Goal: Information Seeking & Learning: Learn about a topic

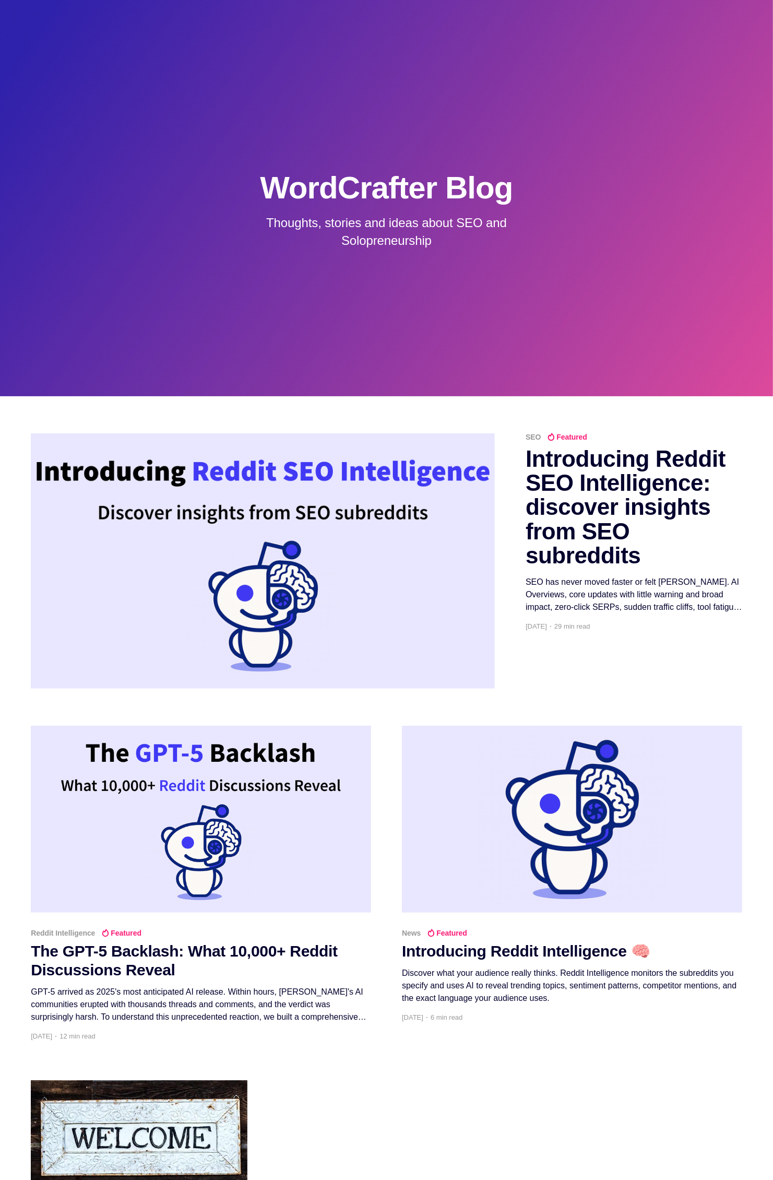
click at [590, 469] on h2 "Introducing Reddit SEO Intelligence: discover insights from SEO subreddits" at bounding box center [634, 507] width 217 height 121
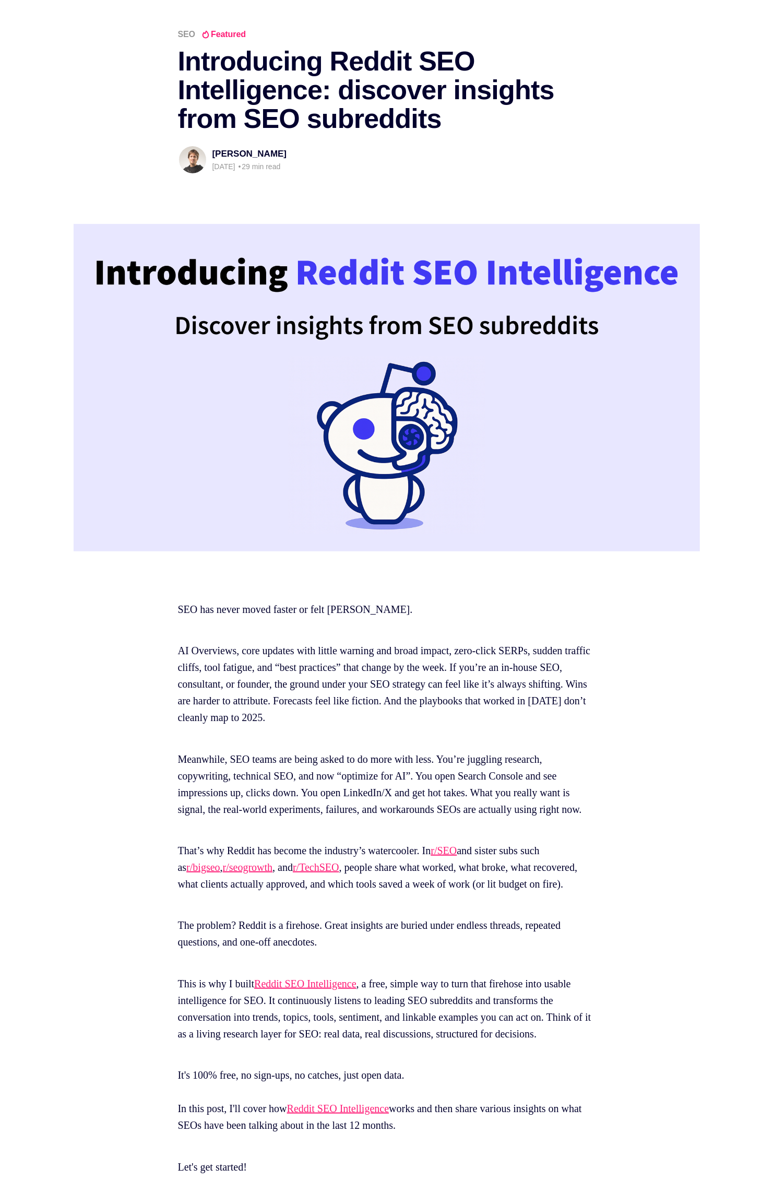
scroll to position [99, 0]
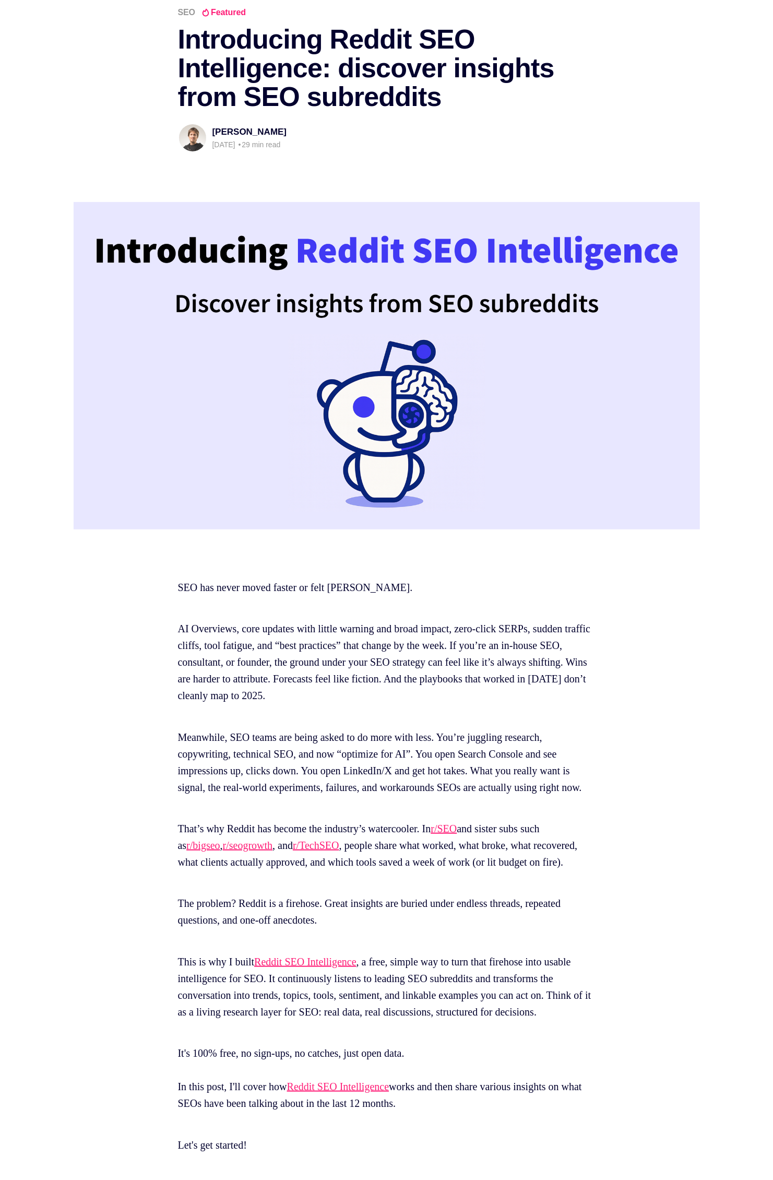
click at [337, 967] on link "Reddit SEO Intelligence" at bounding box center [305, 961] width 102 height 11
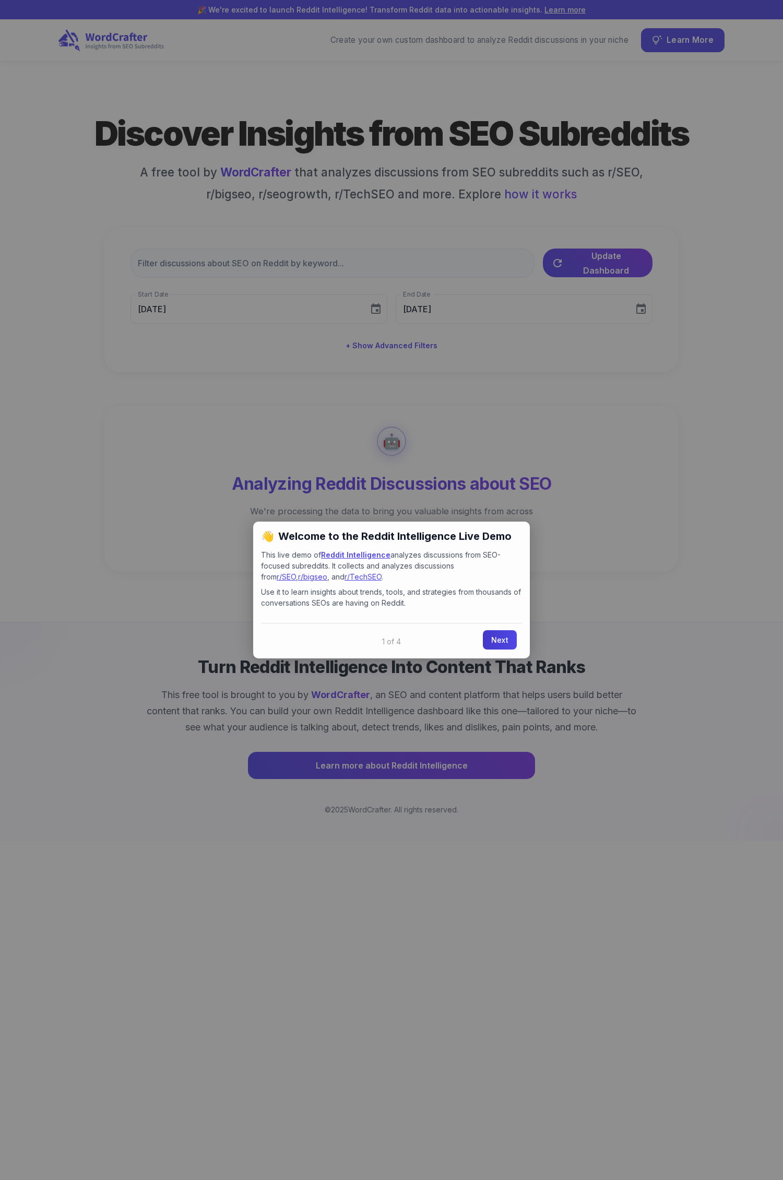
click at [494, 638] on link "Next" at bounding box center [500, 639] width 34 height 19
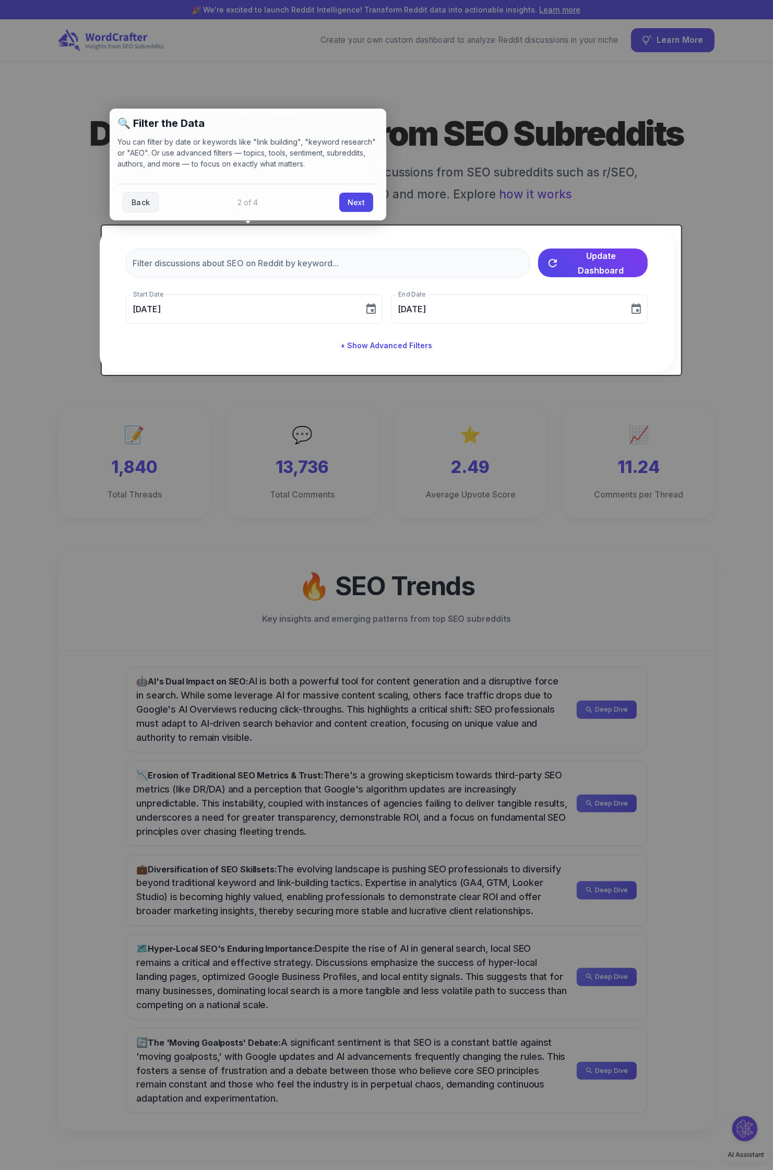
click at [206, 637] on div at bounding box center [386, 585] width 773 height 1170
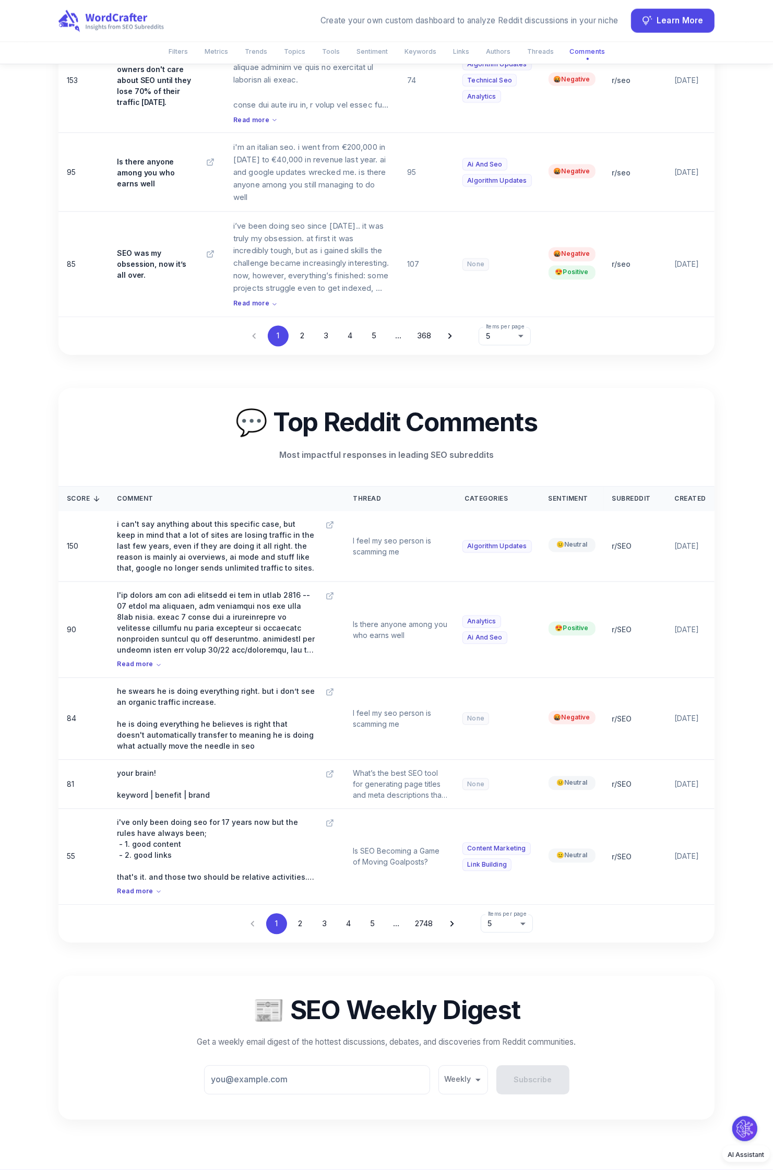
scroll to position [4619, 0]
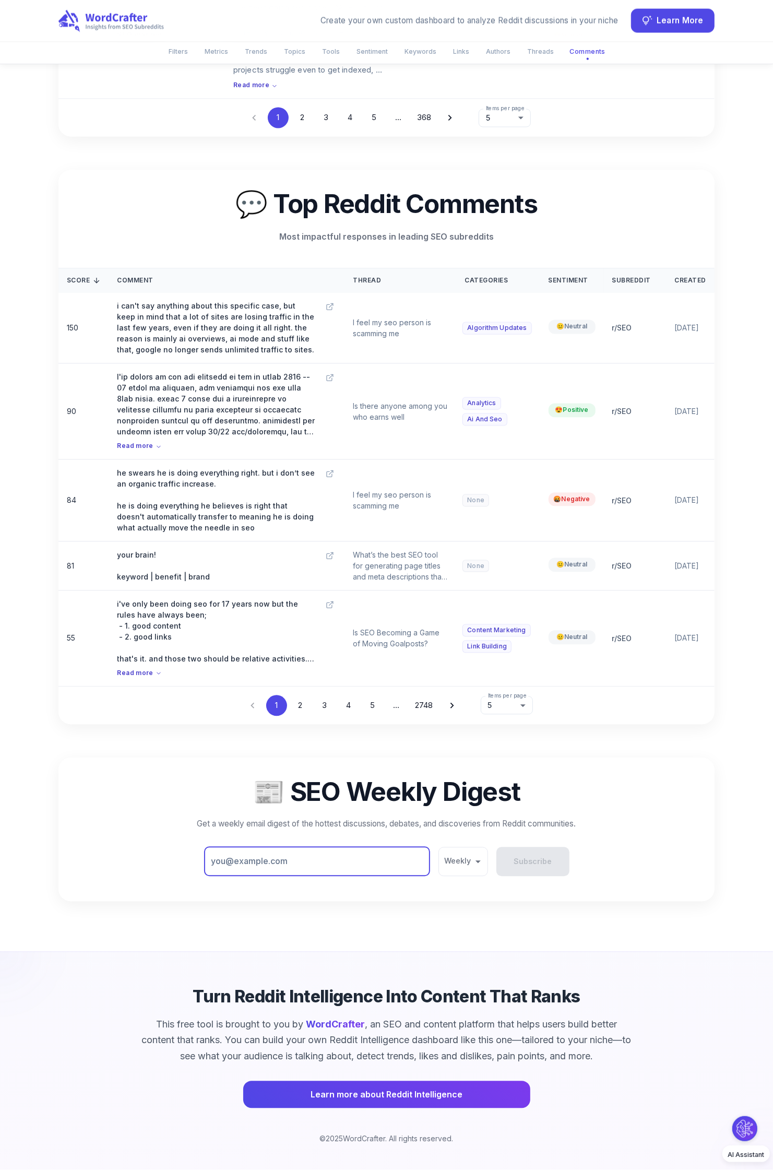
click at [355, 867] on input "email" at bounding box center [317, 861] width 226 height 29
type input "[EMAIL_ADDRESS][DOMAIN_NAME]"
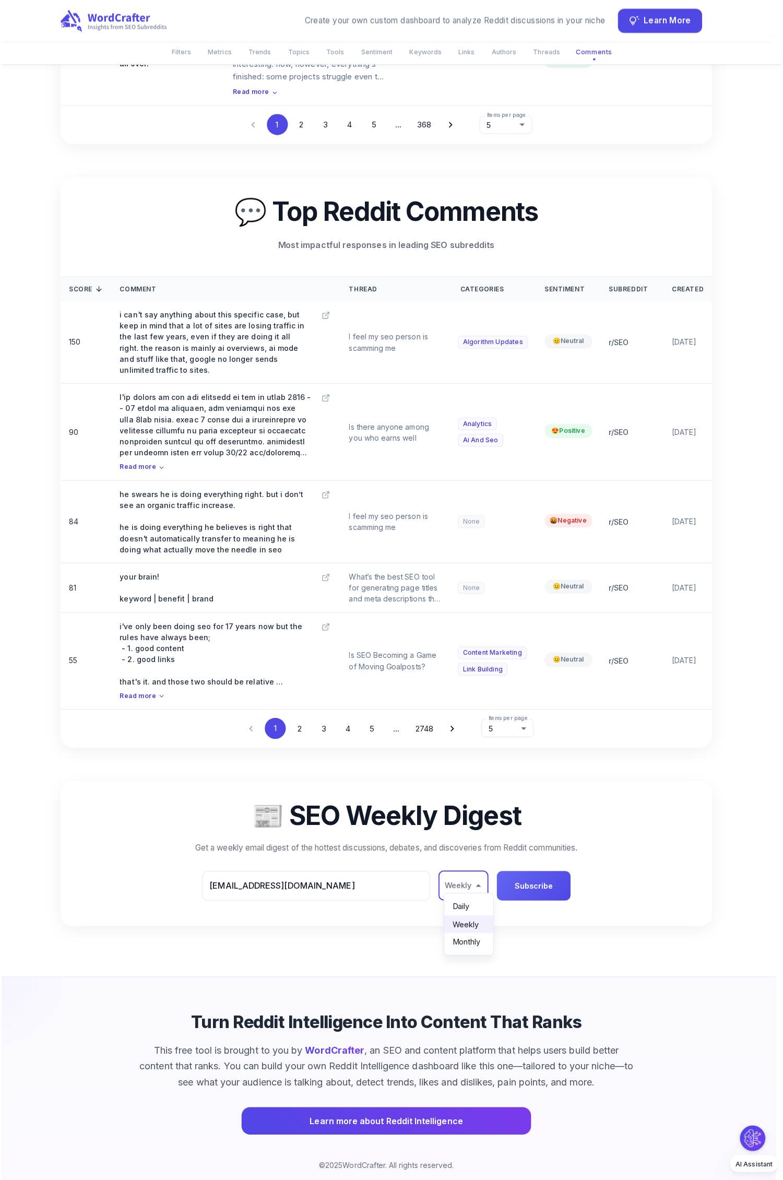
scroll to position [4609, 0]
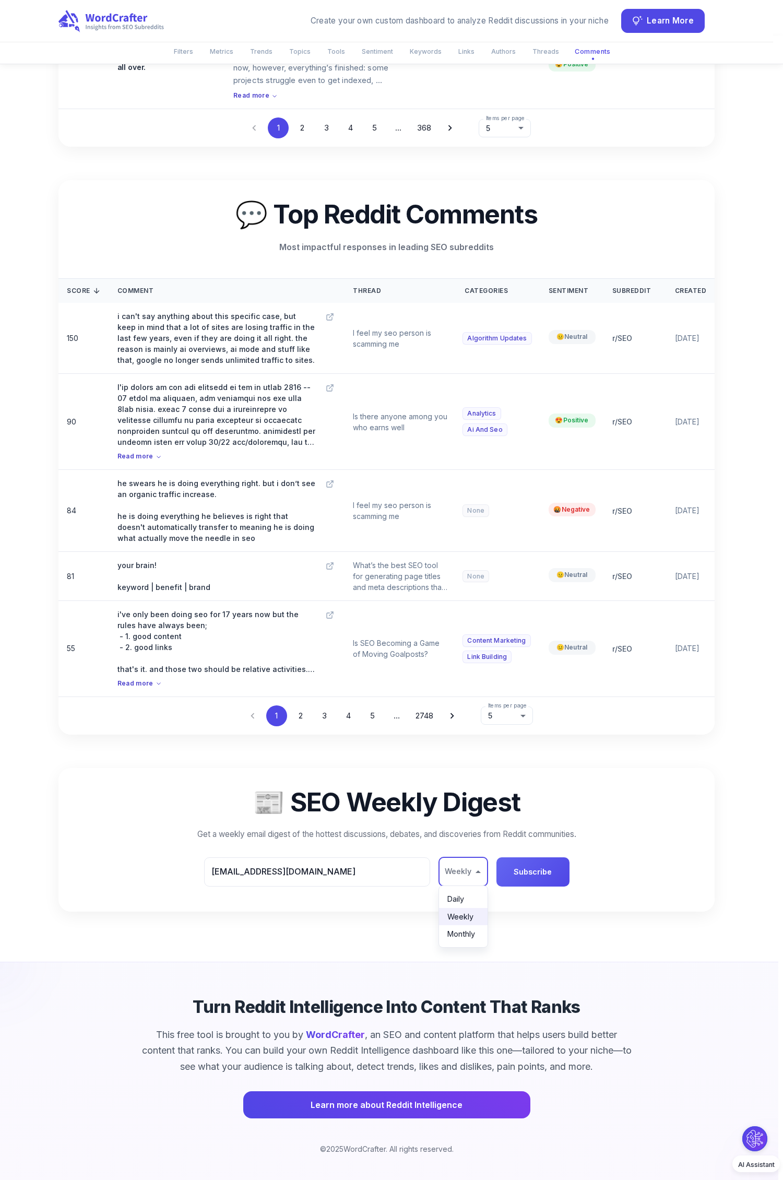
click at [473, 912] on li "Weekly" at bounding box center [463, 917] width 49 height 18
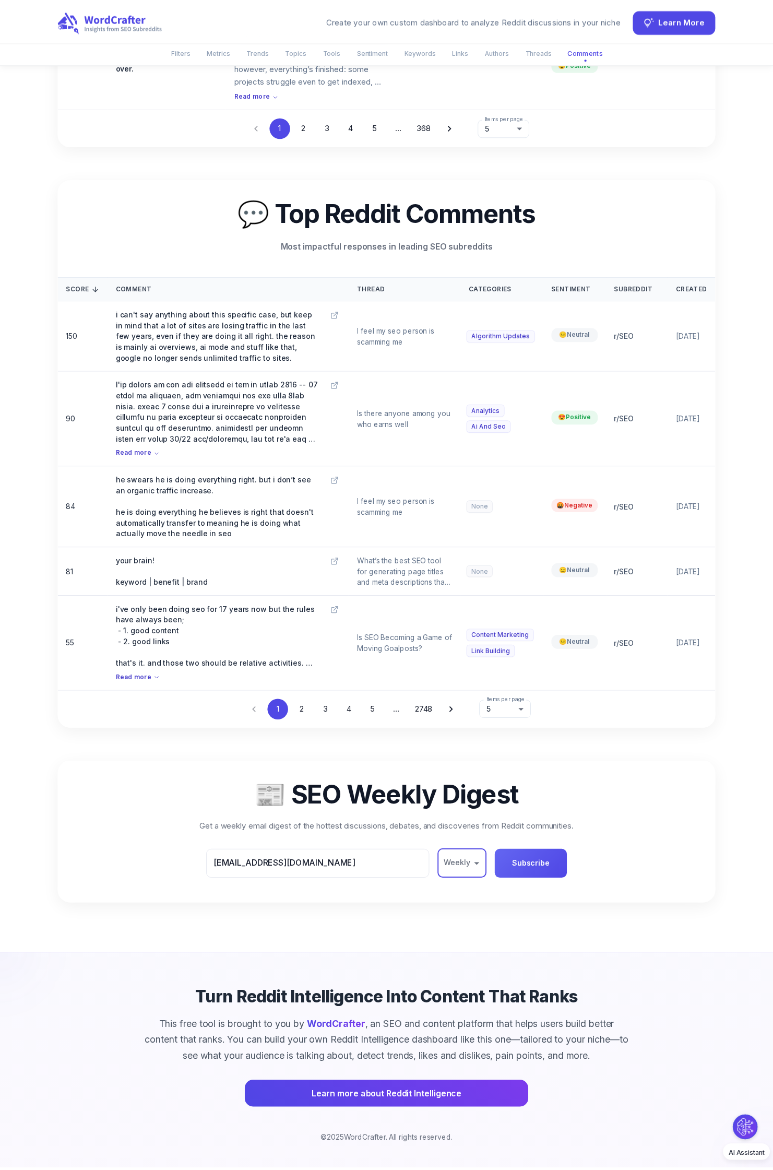
scroll to position [4597, 0]
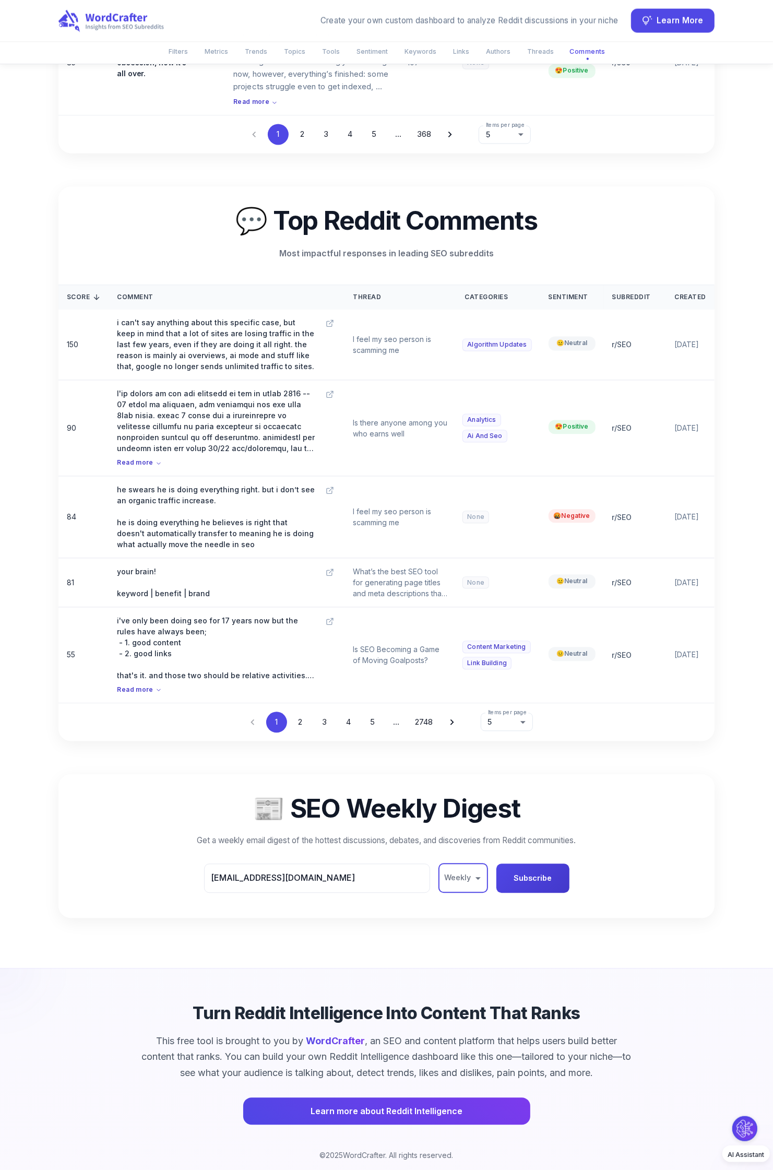
click at [537, 883] on button "Subscribe" at bounding box center [532, 878] width 73 height 29
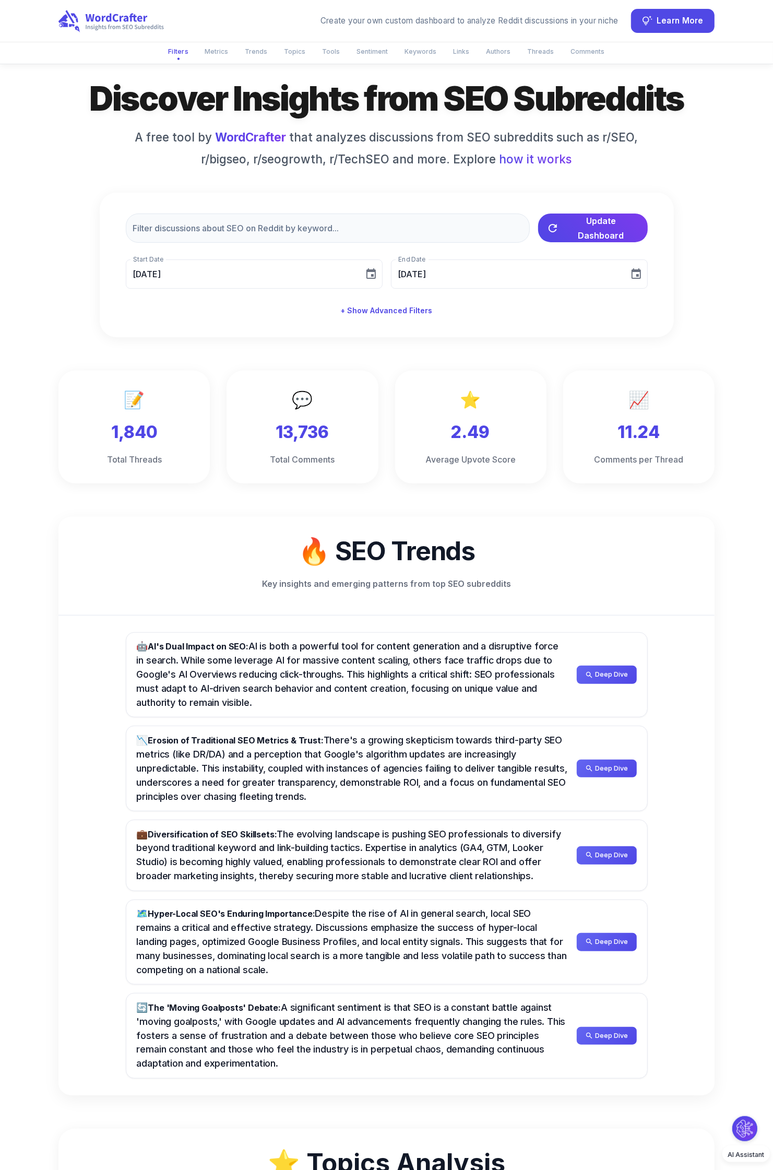
scroll to position [64, 0]
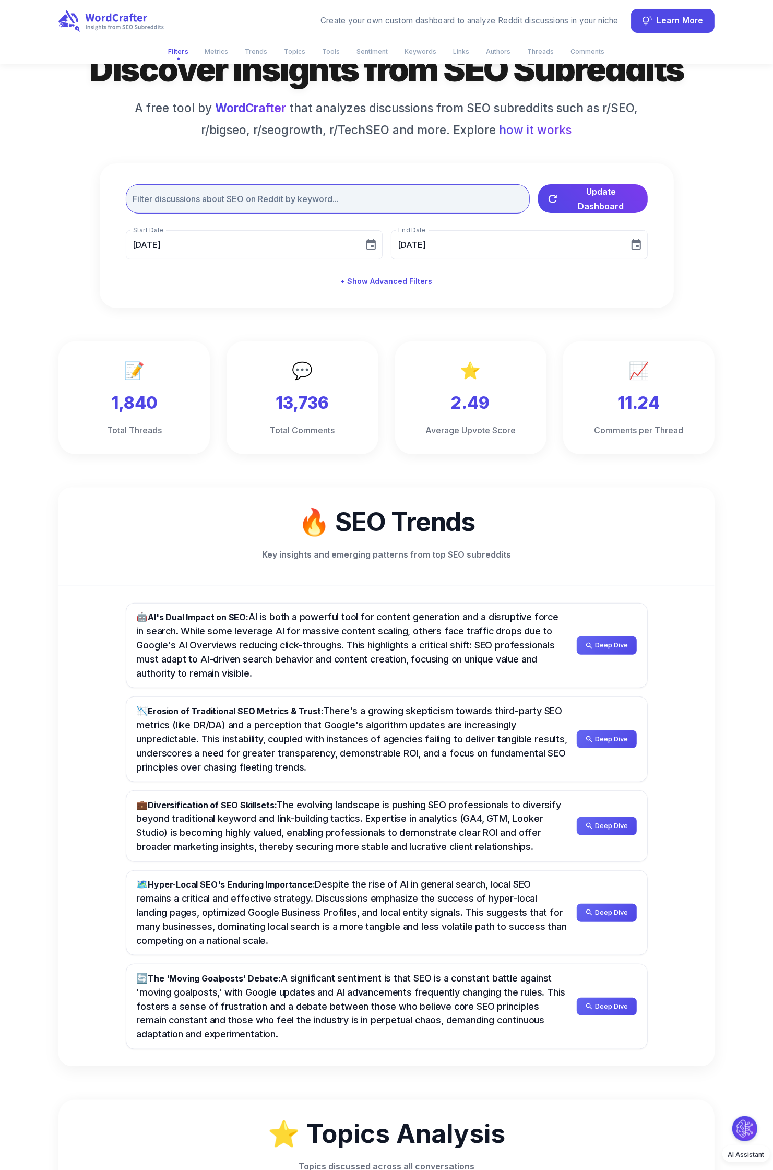
click at [224, 200] on input "text" at bounding box center [328, 198] width 404 height 29
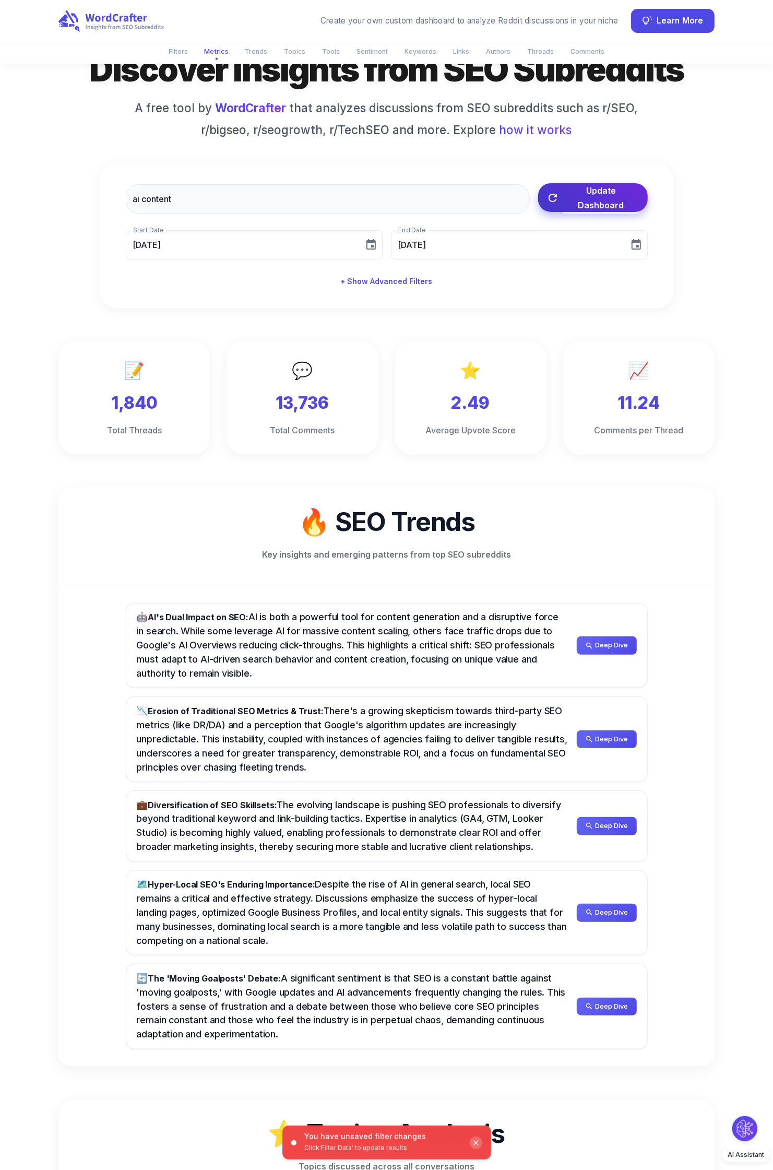
click at [569, 199] on span "Update Dashboard" at bounding box center [601, 197] width 76 height 29
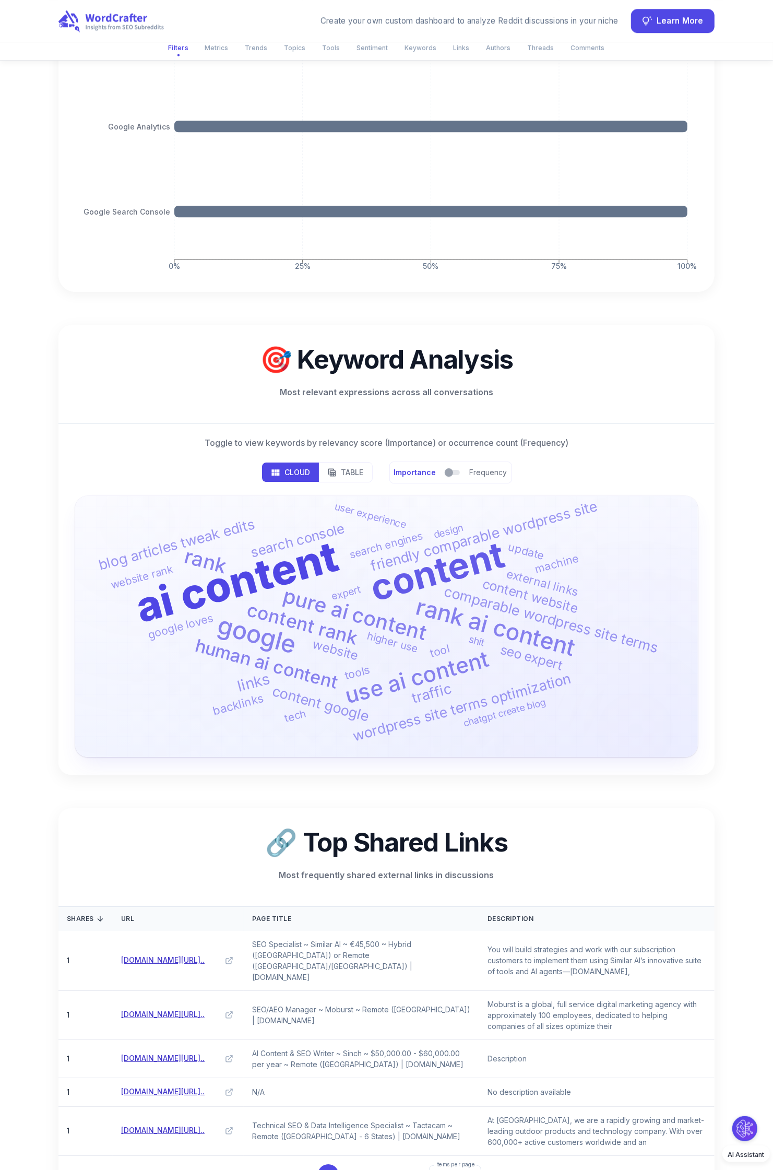
scroll to position [0, 0]
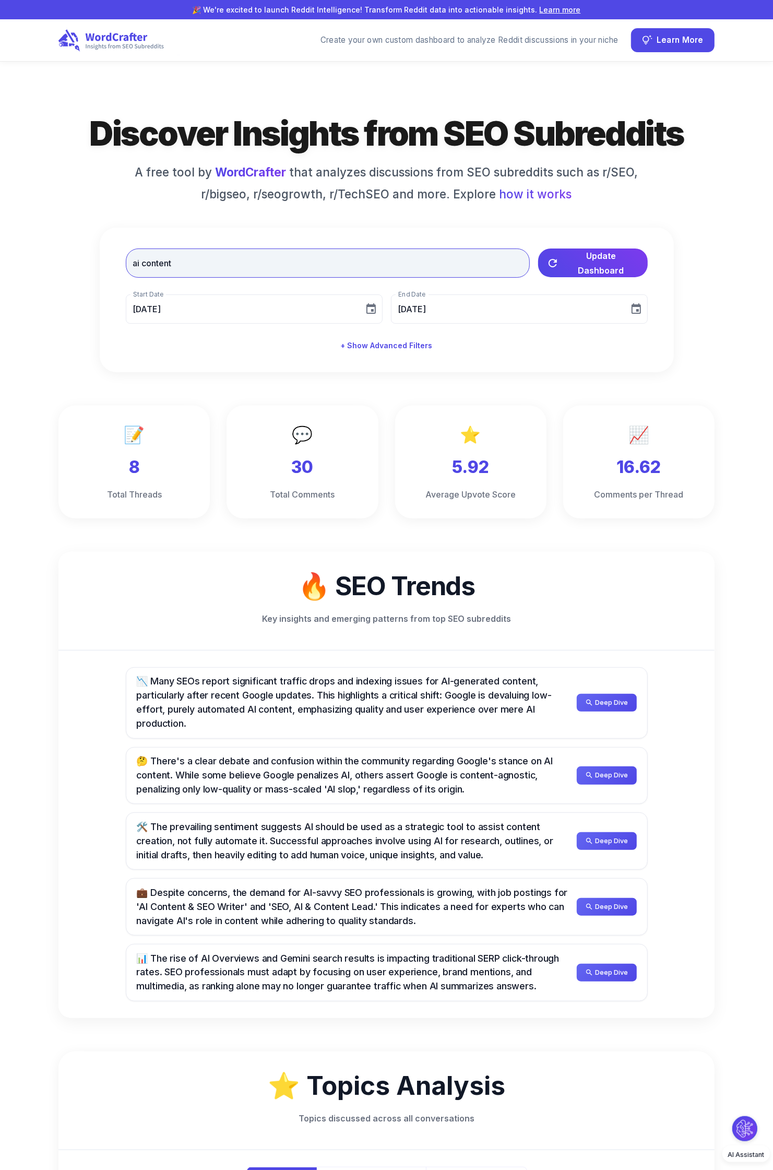
click at [246, 266] on input "ai content" at bounding box center [328, 262] width 404 height 29
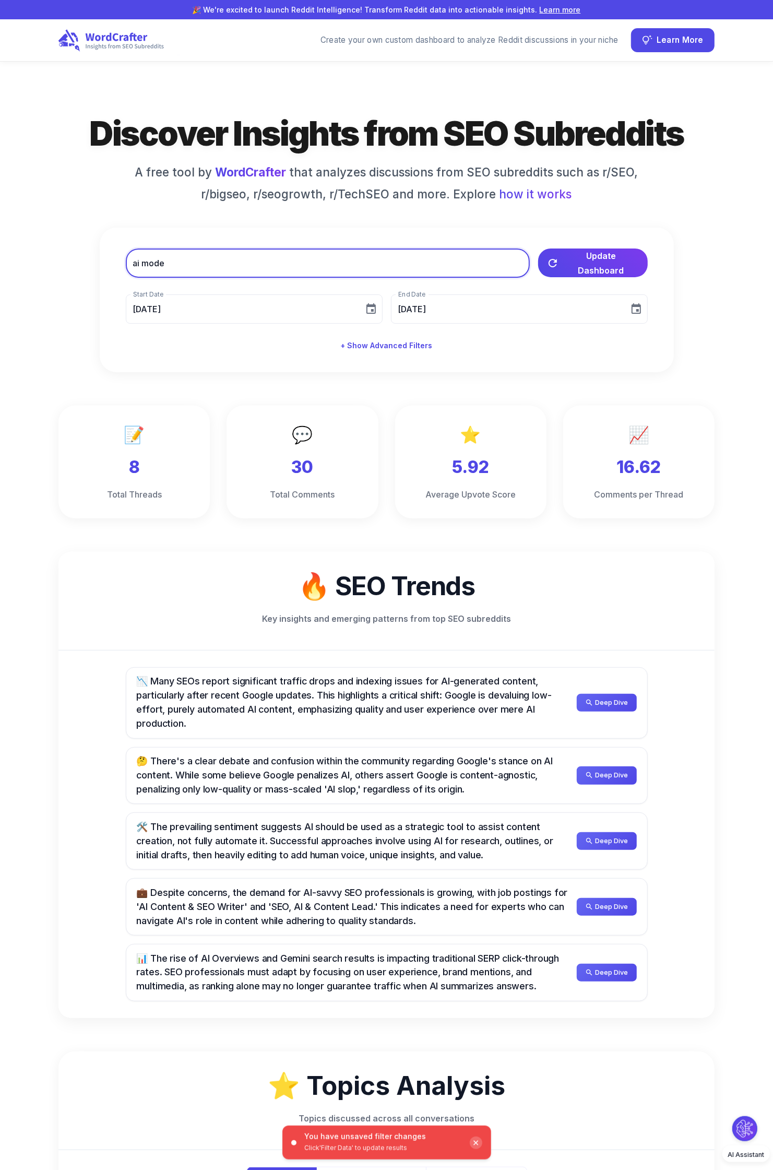
type input "ai mode"
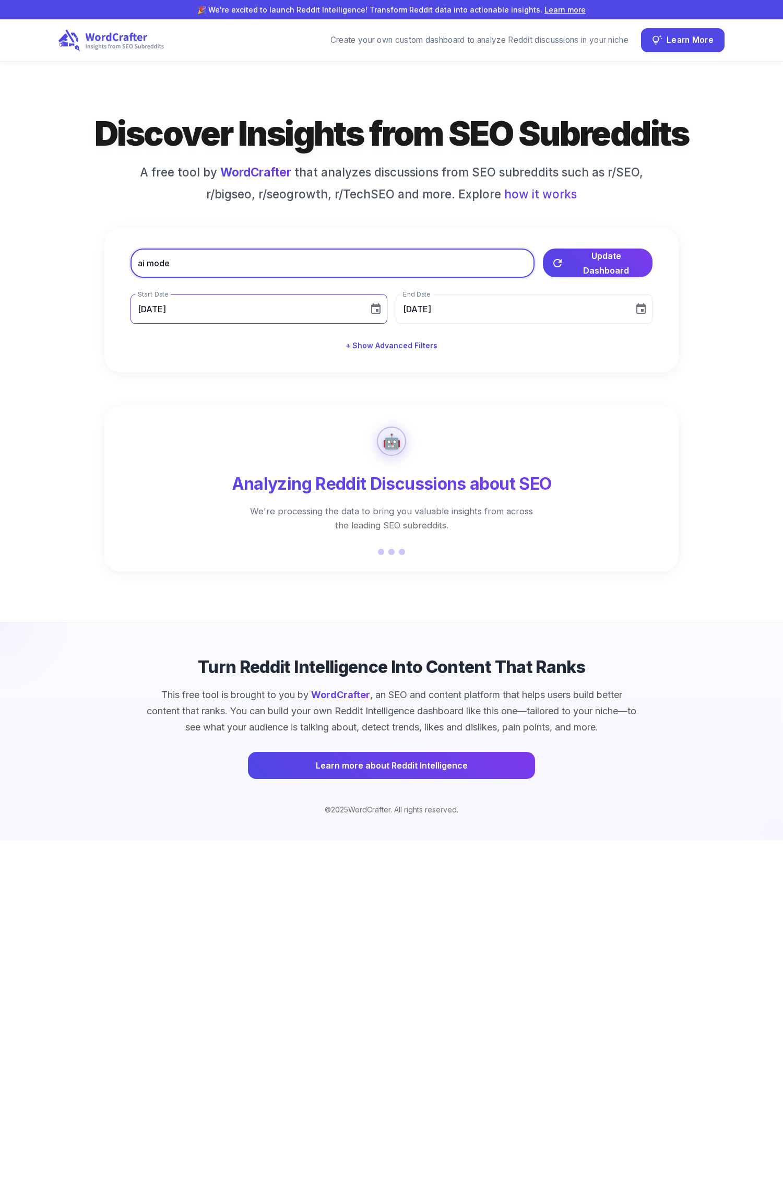
click at [372, 307] on icon "Choose date, selected date is Aug 9, 2025" at bounding box center [375, 308] width 9 height 10
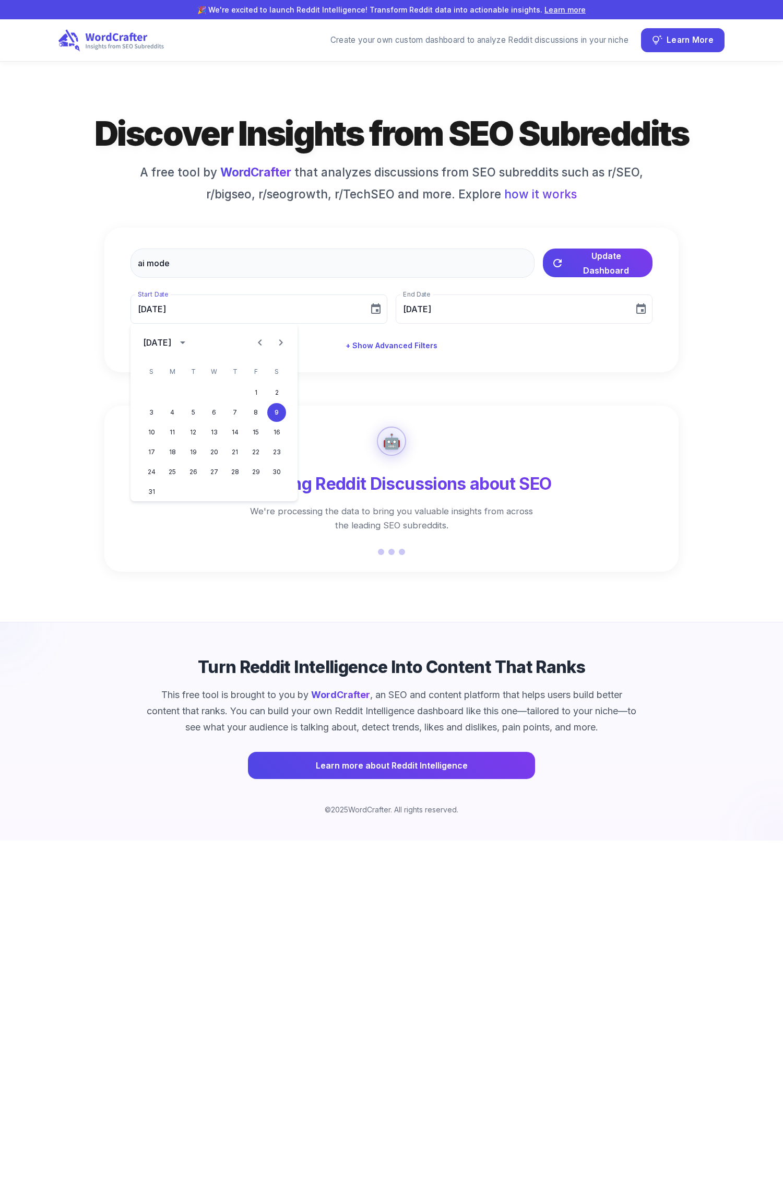
click at [262, 337] on icon "Previous month" at bounding box center [260, 342] width 13 height 13
click at [261, 340] on icon "Previous month" at bounding box center [260, 342] width 4 height 6
click at [195, 393] on button "1" at bounding box center [193, 392] width 19 height 19
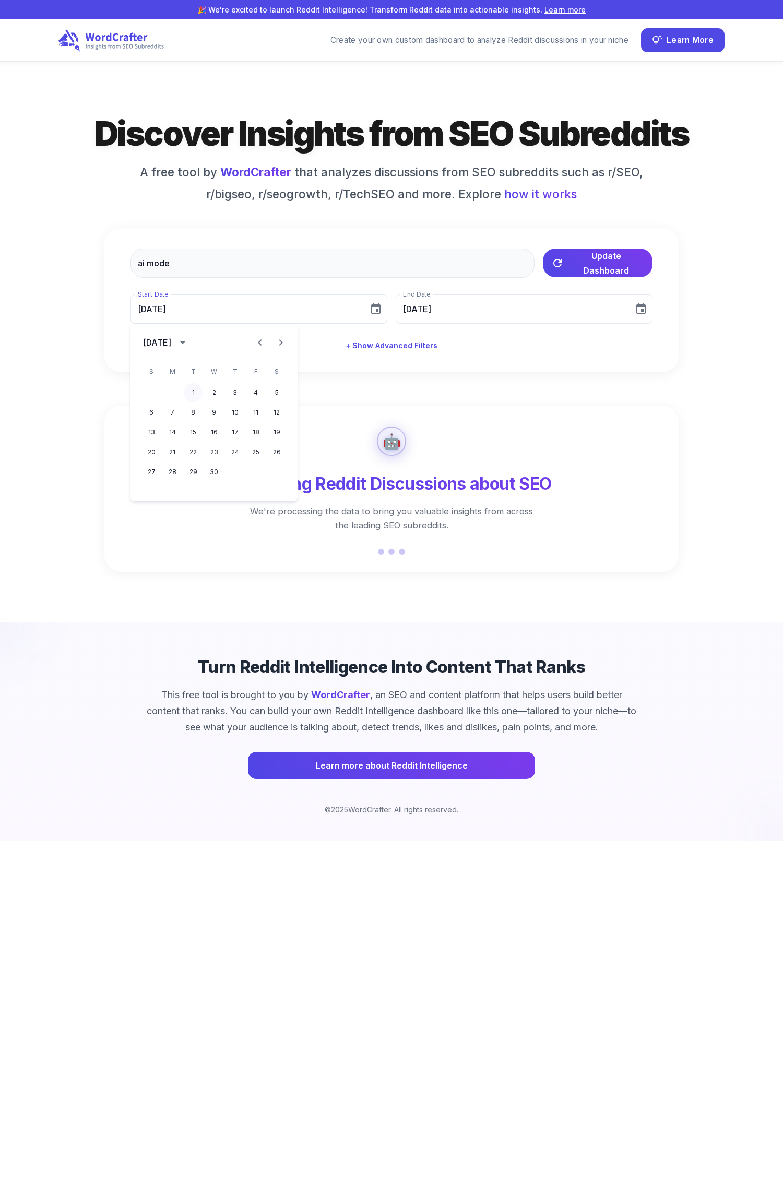
type input "[DATE]"
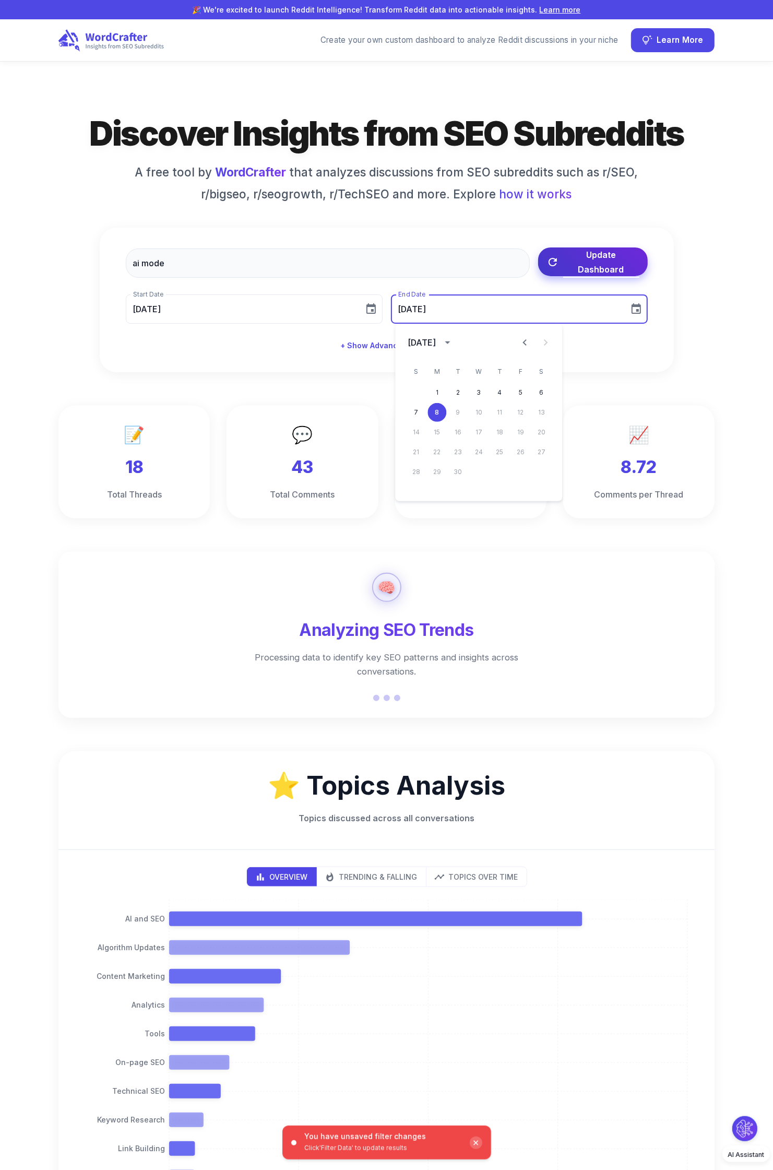
click at [563, 265] on span "Update Dashboard" at bounding box center [601, 261] width 76 height 29
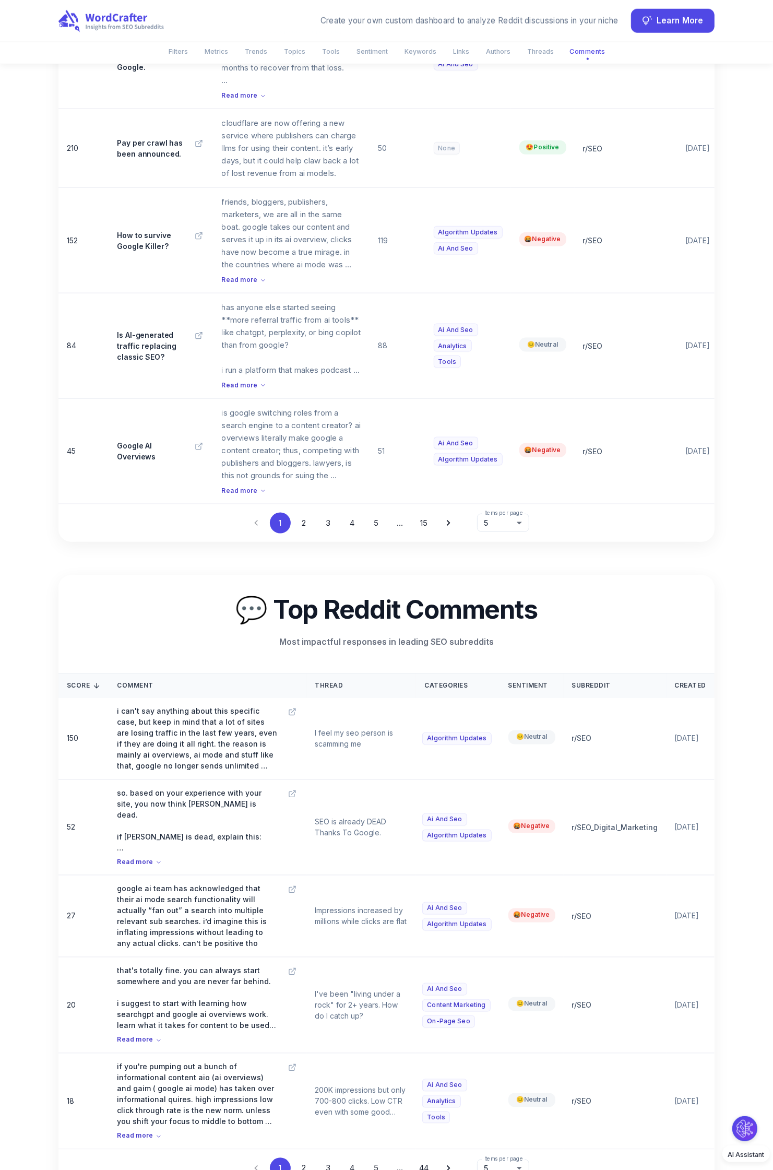
scroll to position [4487, 0]
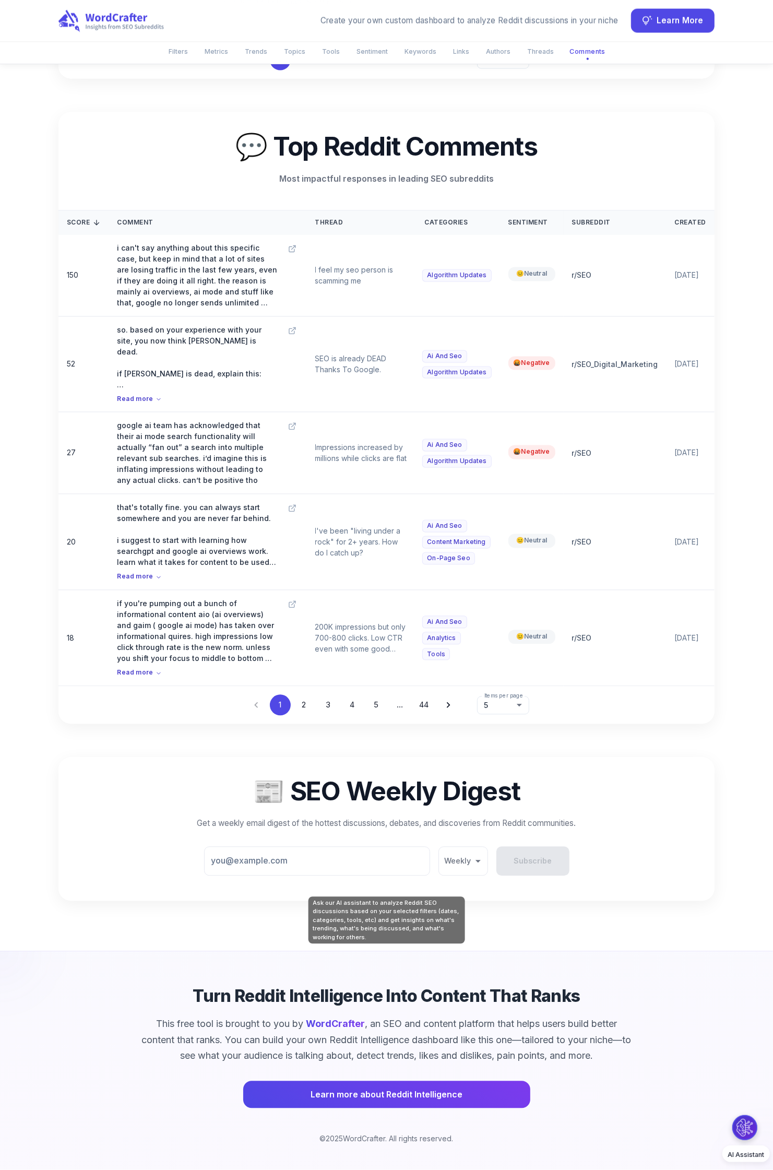
click at [749, 1130] on button "Ask our AI assistant to analyze Reddit SEO discussions based on your selected f…" at bounding box center [744, 1127] width 25 height 25
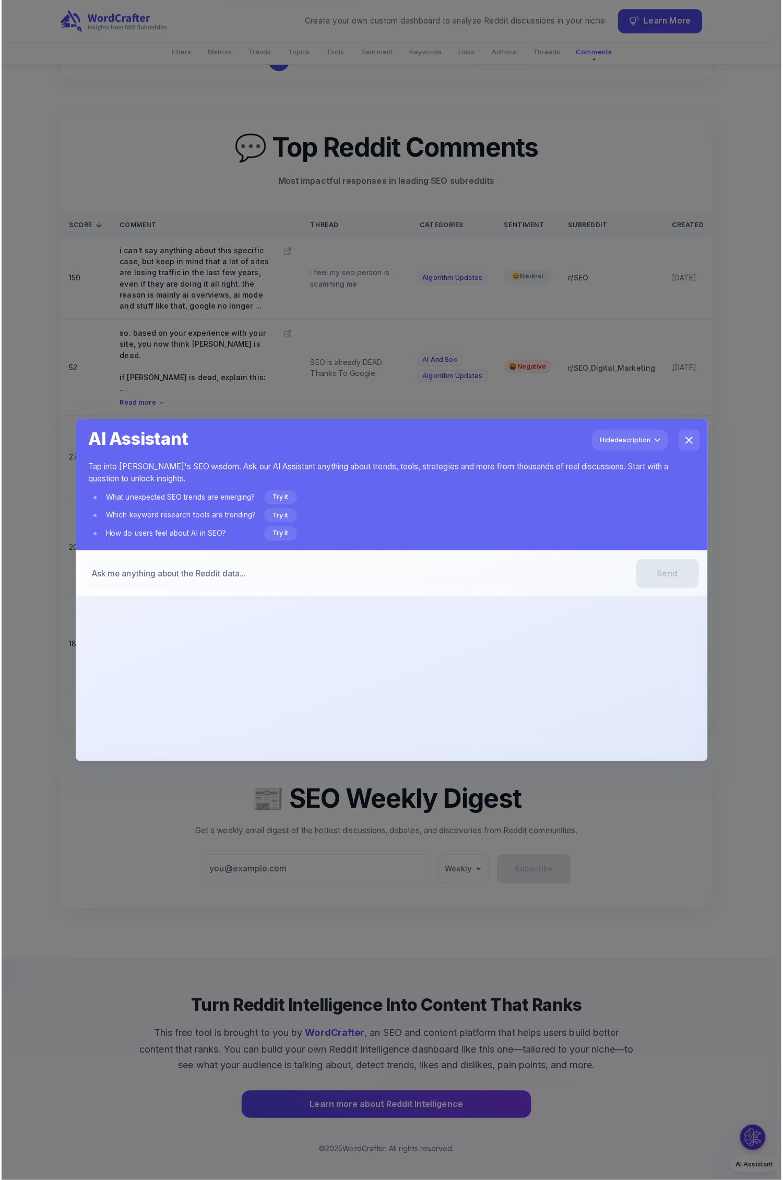
scroll to position [4477, 0]
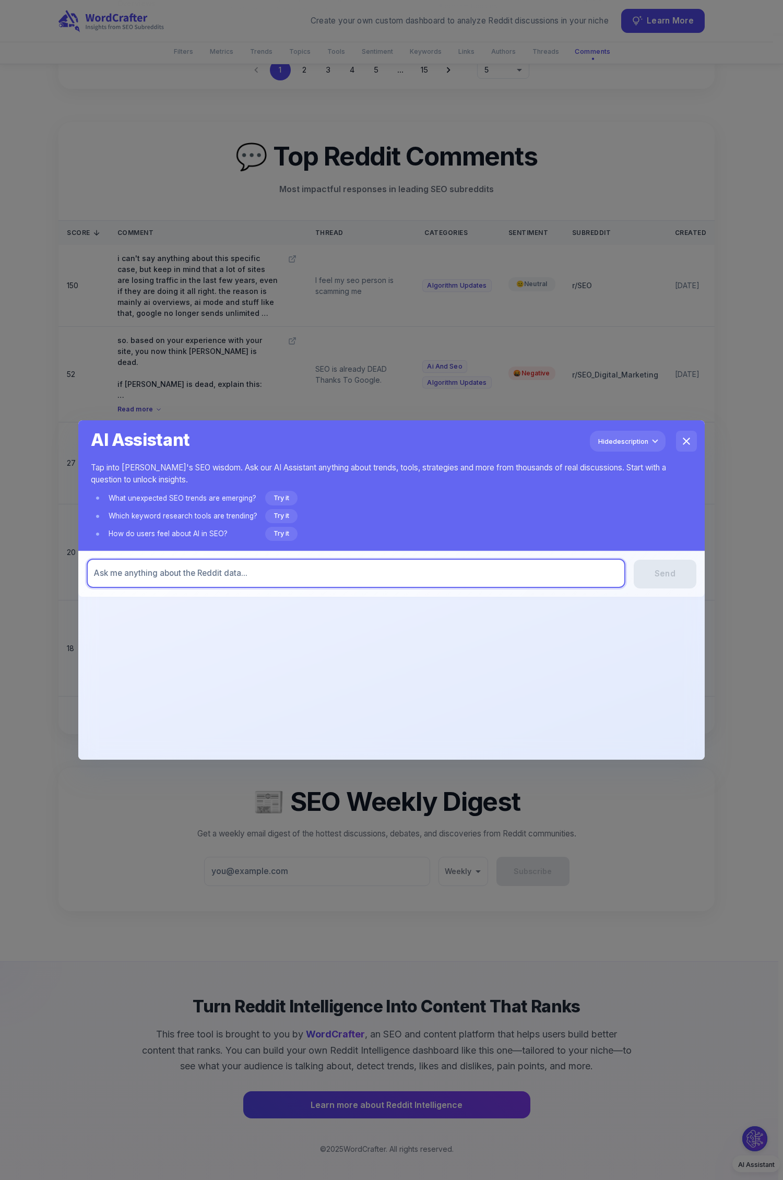
click at [333, 575] on textarea at bounding box center [356, 572] width 524 height 11
type textarea "what are the primary positive topics re: AI Mode and negative topics?"
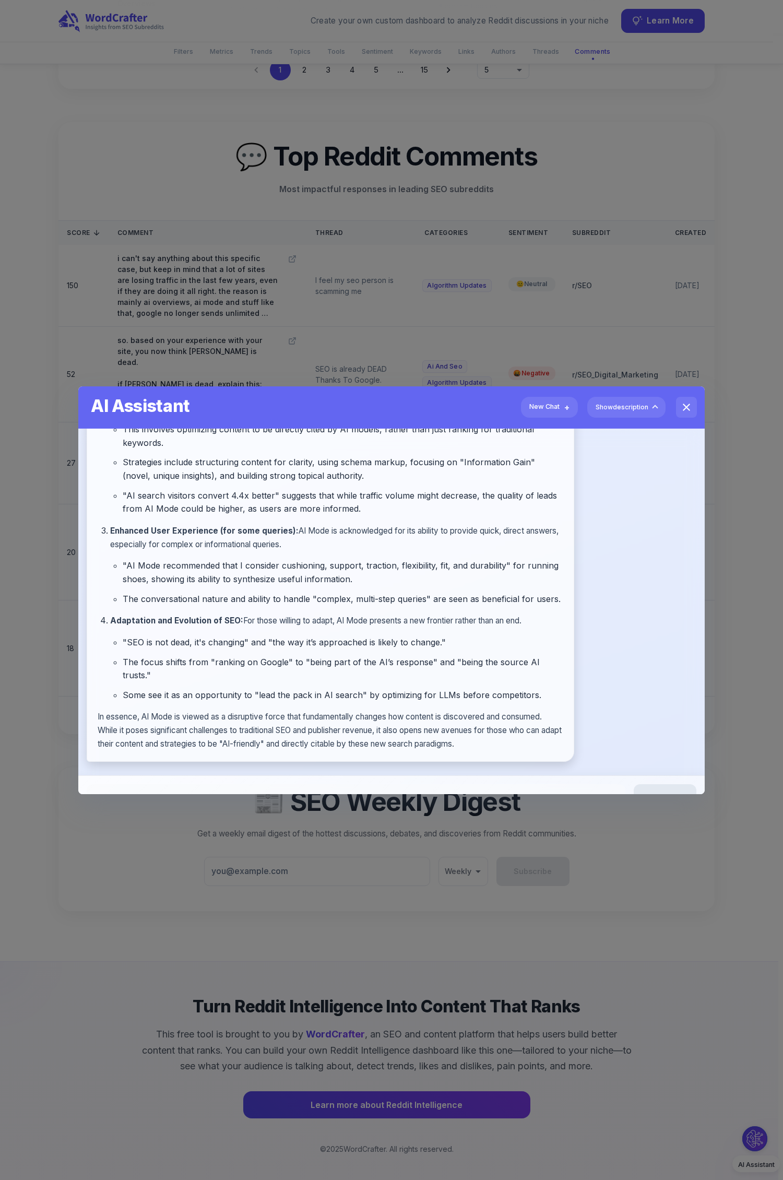
scroll to position [0, 0]
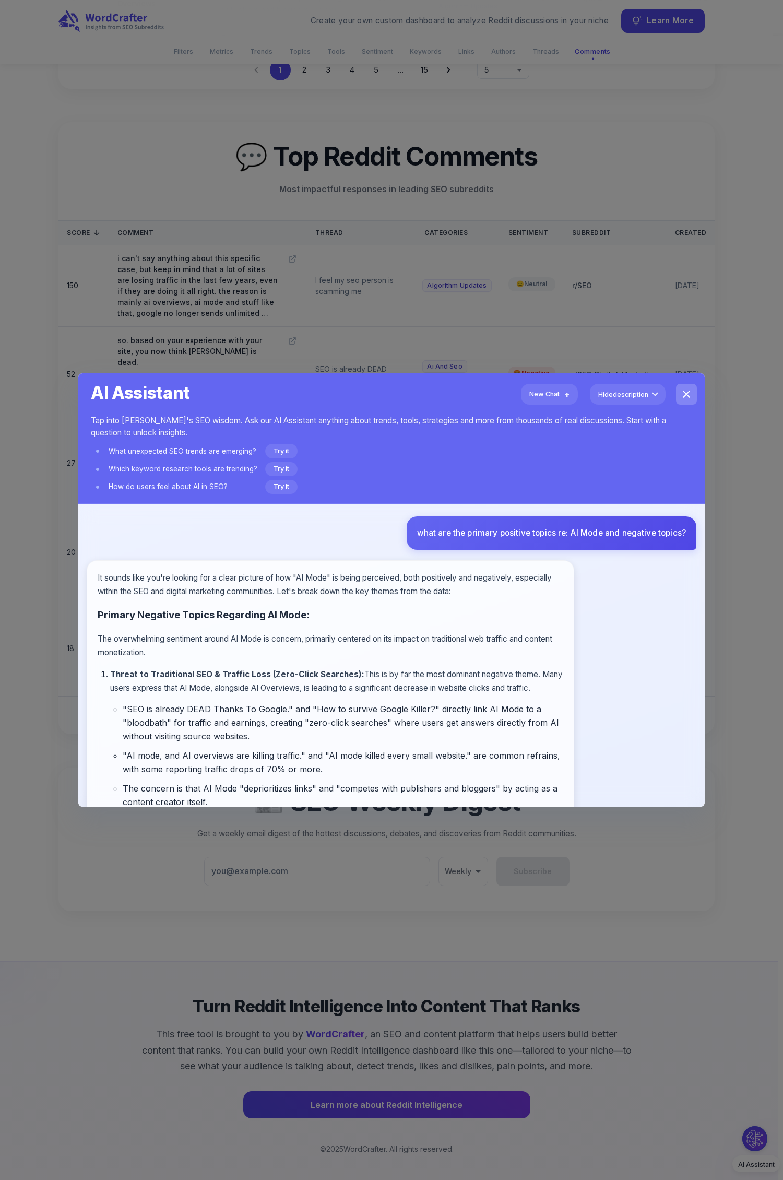
click at [685, 391] on icon "close" at bounding box center [686, 394] width 13 height 13
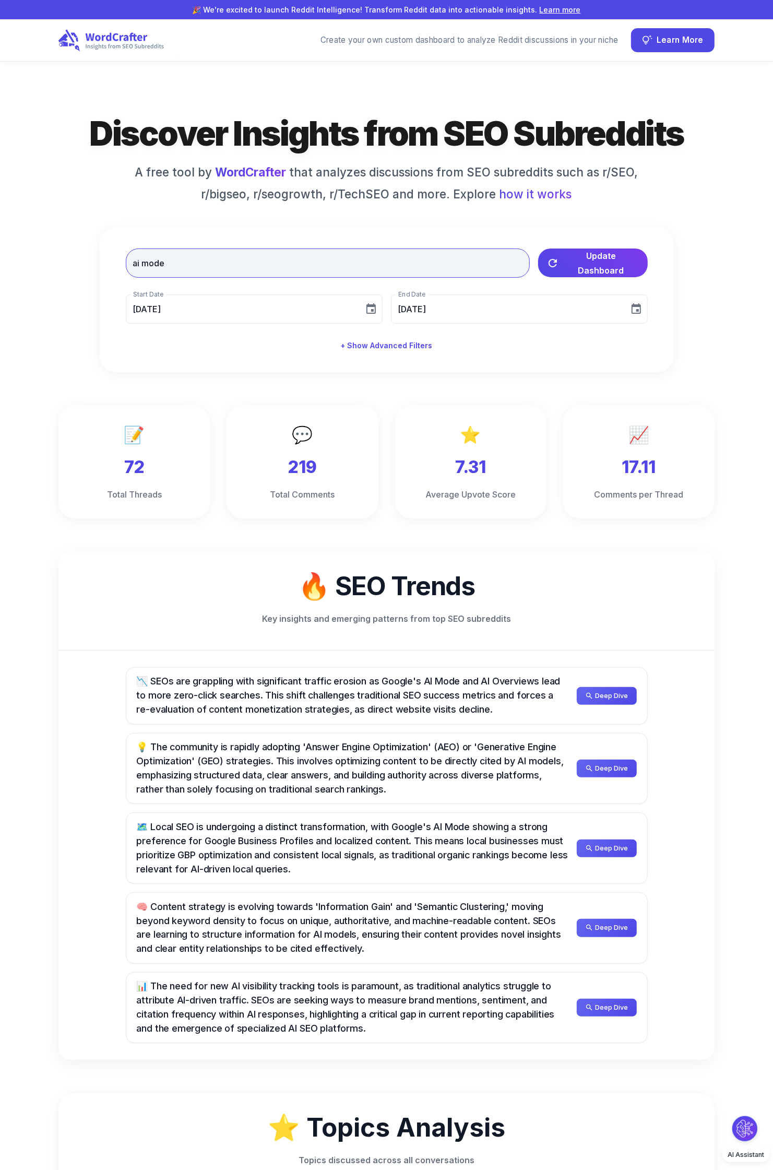
click at [296, 265] on input "ai mode" at bounding box center [328, 262] width 404 height 29
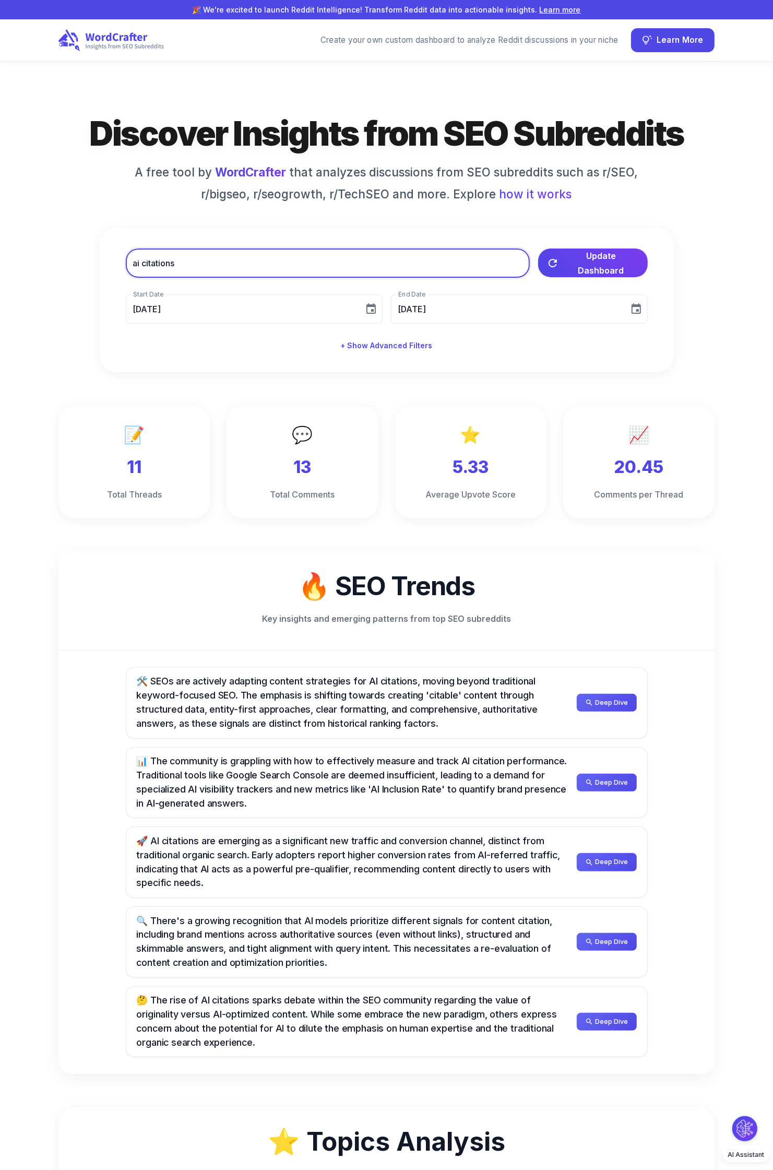
drag, startPoint x: 188, startPoint y: 262, endPoint x: 144, endPoint y: 266, distance: 44.0
click at [144, 266] on input "ai citations" at bounding box center [328, 262] width 404 height 29
type input "ai ranking"
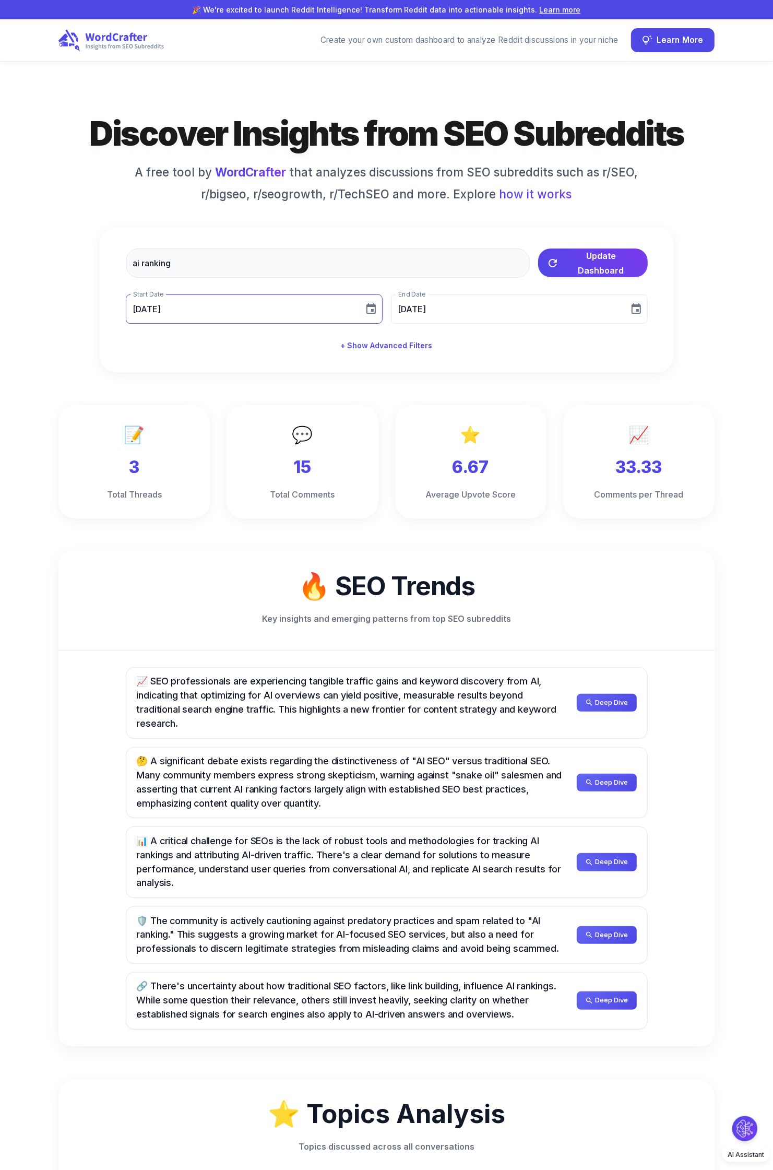
click at [368, 313] on icon "Choose date, selected date is Apr 1, 2025" at bounding box center [370, 308] width 9 height 10
click at [279, 342] on icon "Next month" at bounding box center [276, 342] width 13 height 13
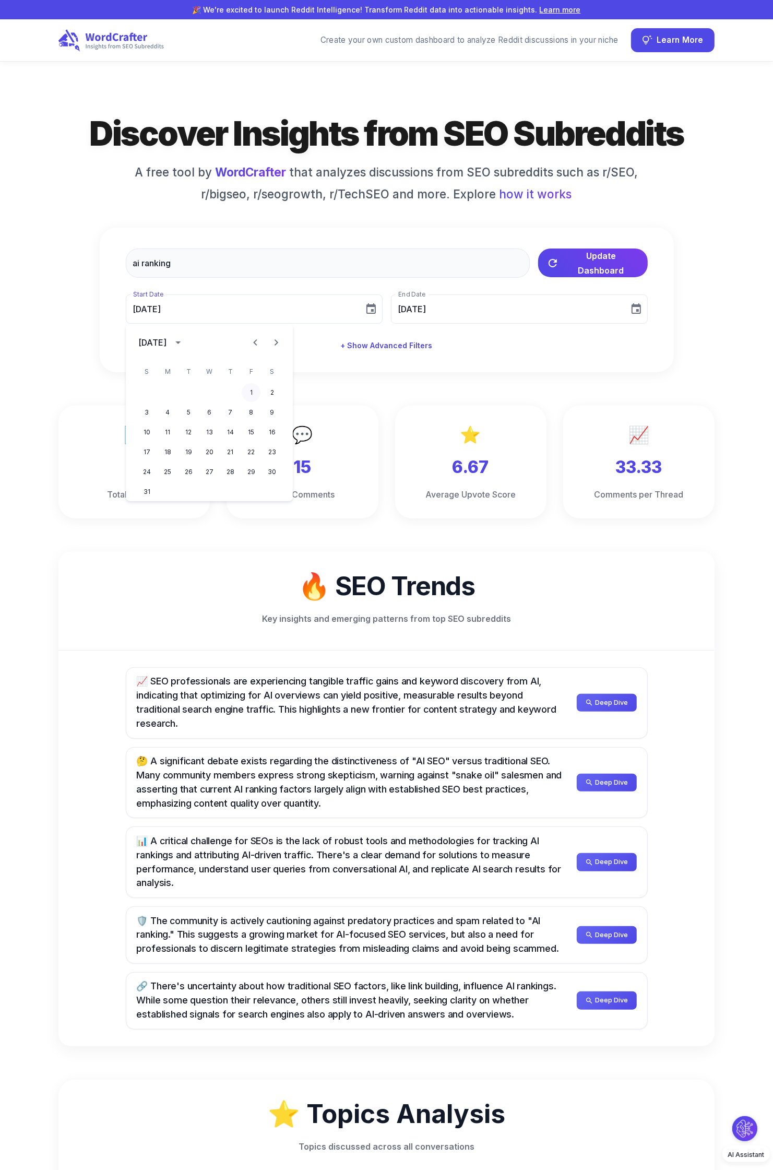
click at [254, 389] on button "1" at bounding box center [251, 392] width 19 height 19
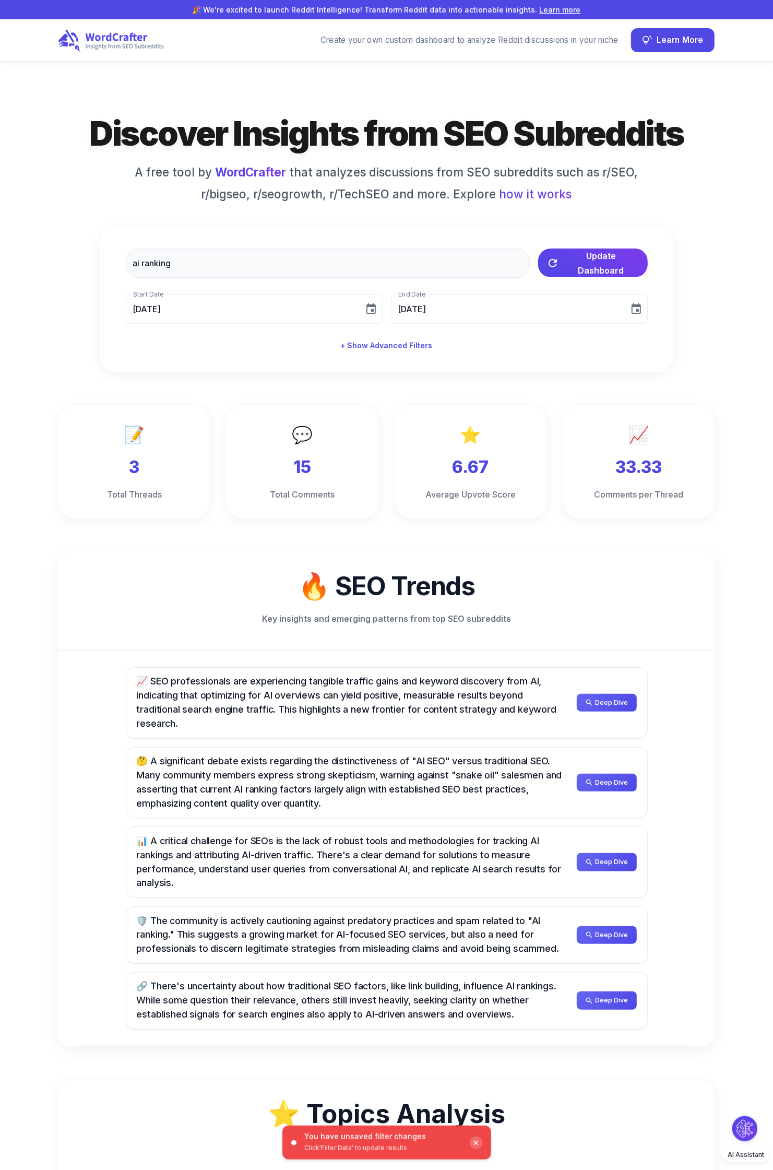
type input "[DATE]"
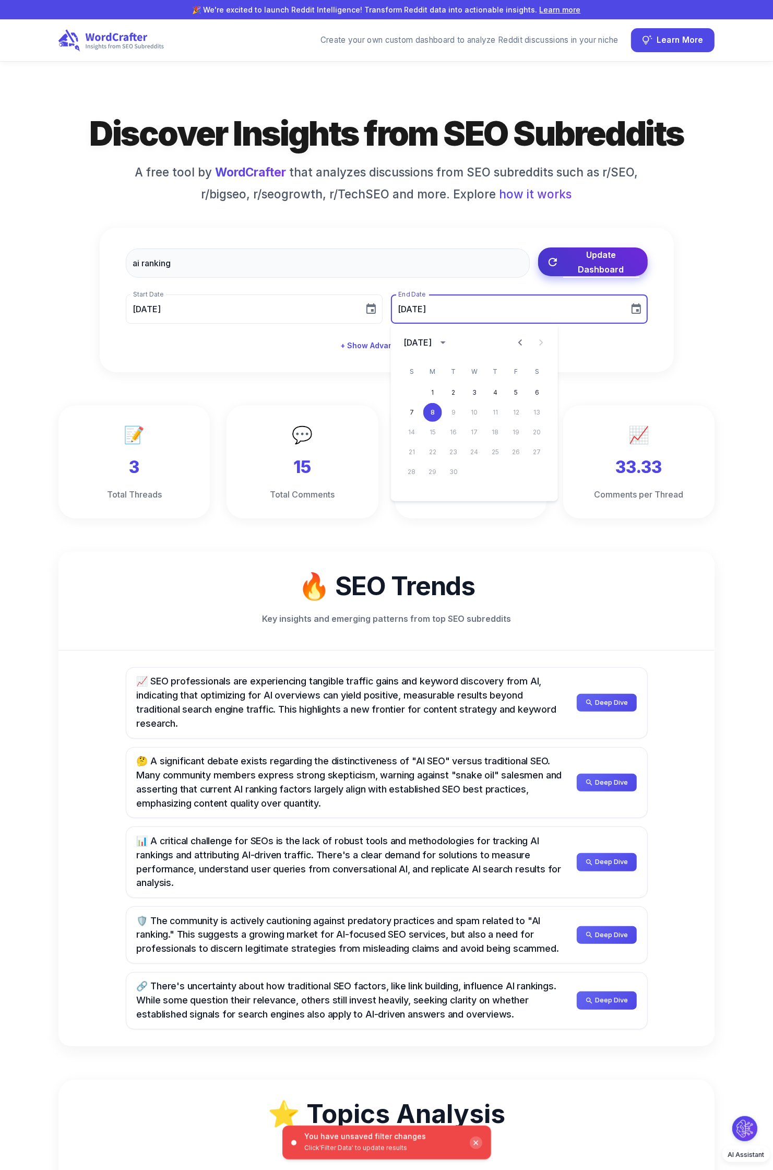
click at [595, 265] on span "Update Dashboard" at bounding box center [601, 261] width 76 height 29
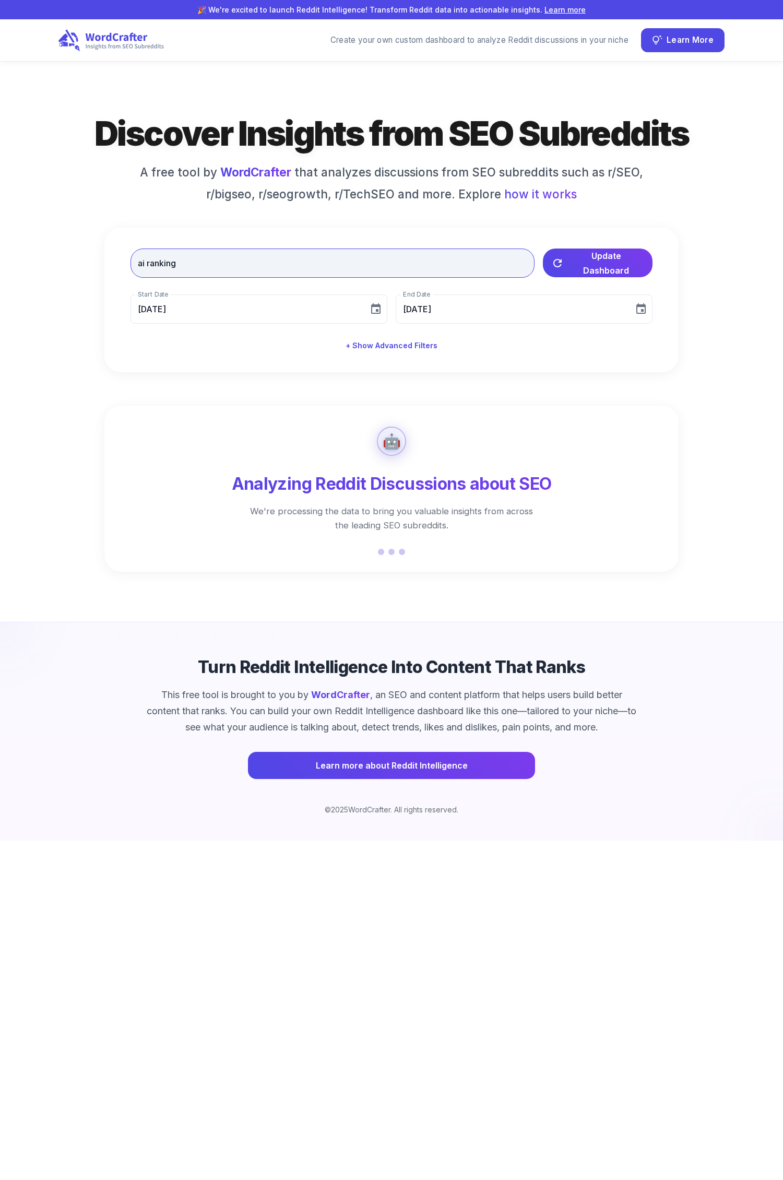
click at [358, 270] on input "ai ranking" at bounding box center [332, 262] width 404 height 29
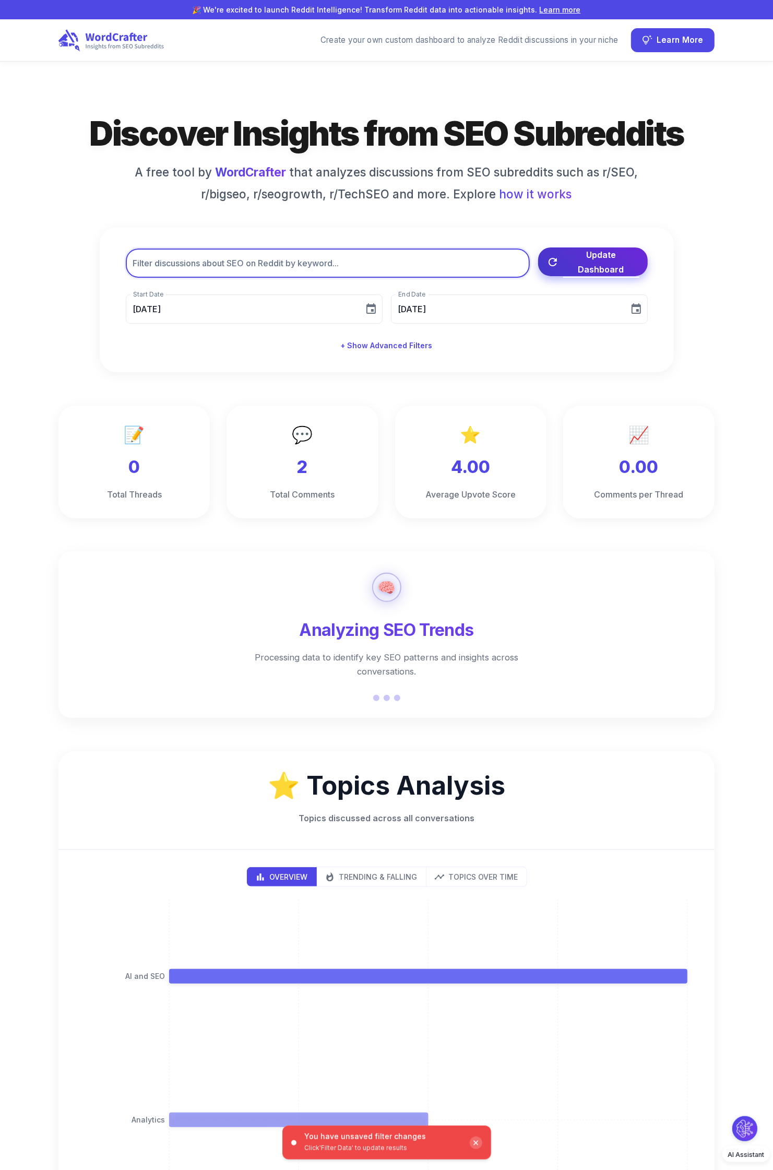
click at [598, 263] on span "Update Dashboard" at bounding box center [601, 261] width 76 height 29
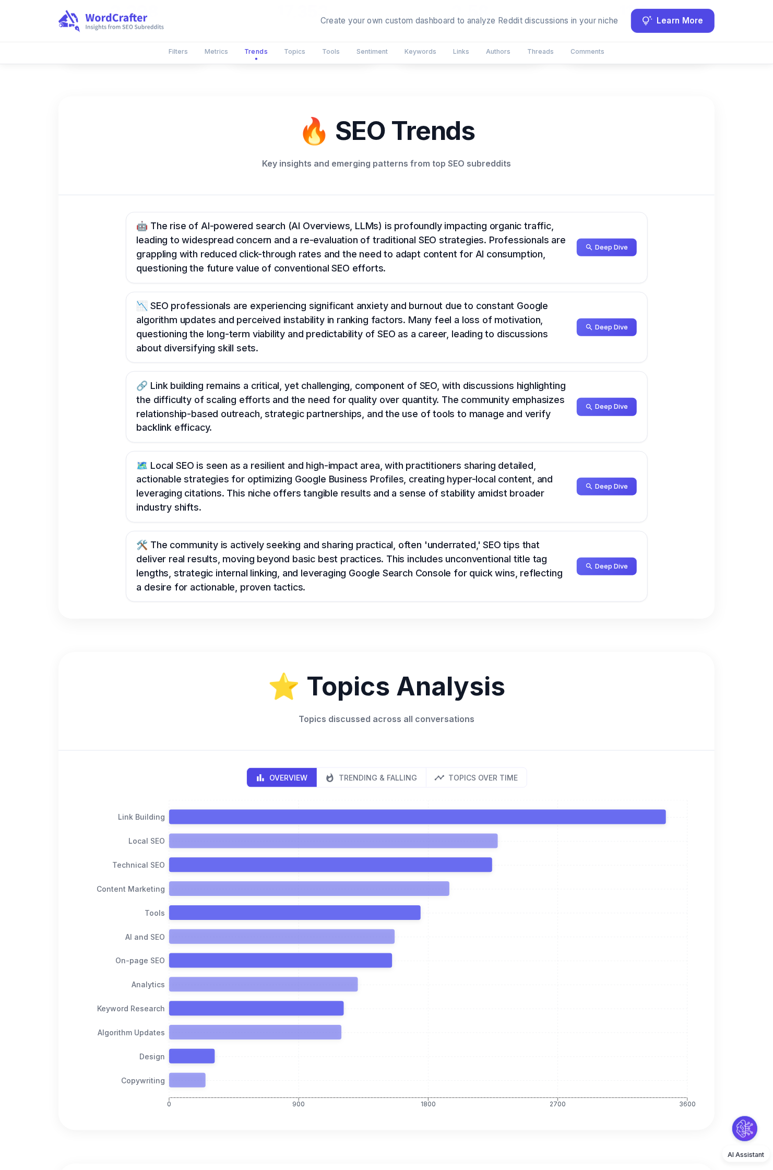
scroll to position [253, 0]
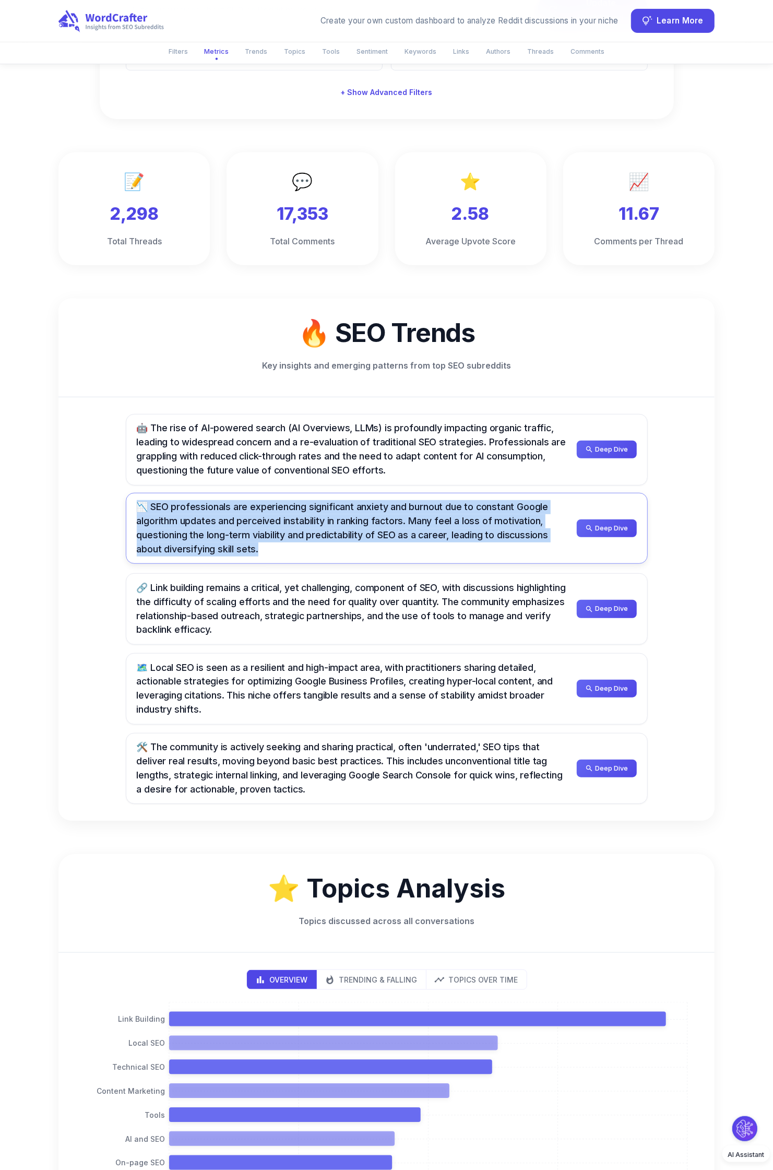
drag, startPoint x: 268, startPoint y: 551, endPoint x: 134, endPoint y: 504, distance: 142.6
click at [134, 504] on div "📉 SEO professionals are experiencing significant anxiety and burnout due to con…" at bounding box center [387, 529] width 522 height 72
copy span "📉 SEO professionals are experiencing significant anxiety and burnout due to con…"
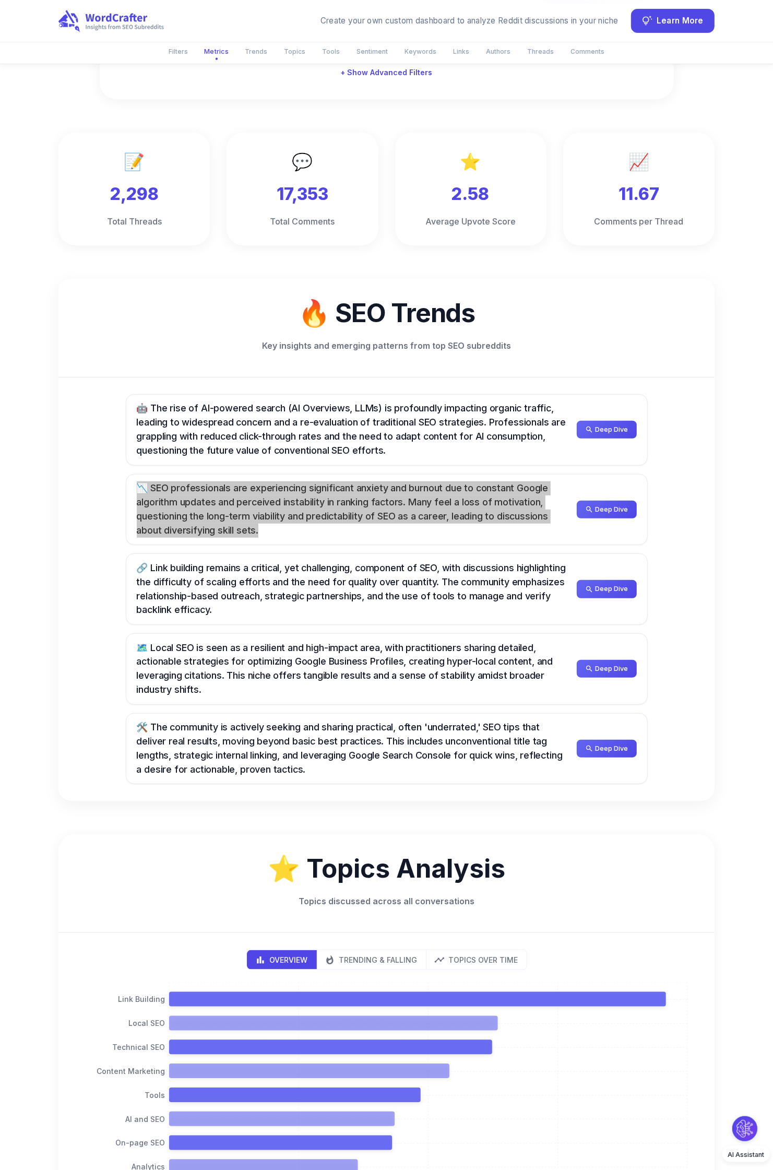
scroll to position [274, 0]
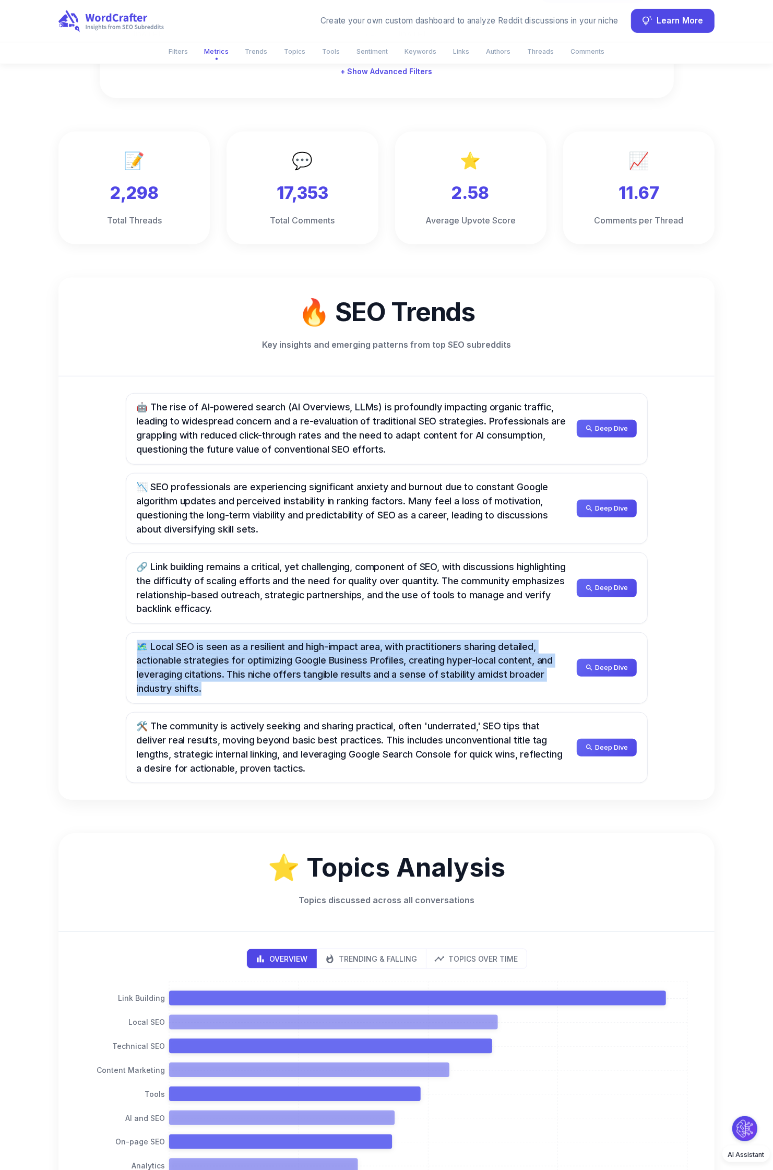
drag, startPoint x: 210, startPoint y: 692, endPoint x: 121, endPoint y: 649, distance: 98.8
click at [121, 649] on div "🤖 The rise of AI-powered search (AI Overviews, LLMs) is profoundly impacting or…" at bounding box center [386, 587] width 656 height 423
copy span "🗺️ Local SEO is seen as a resilient and high-impact area, with practitioners sh…"
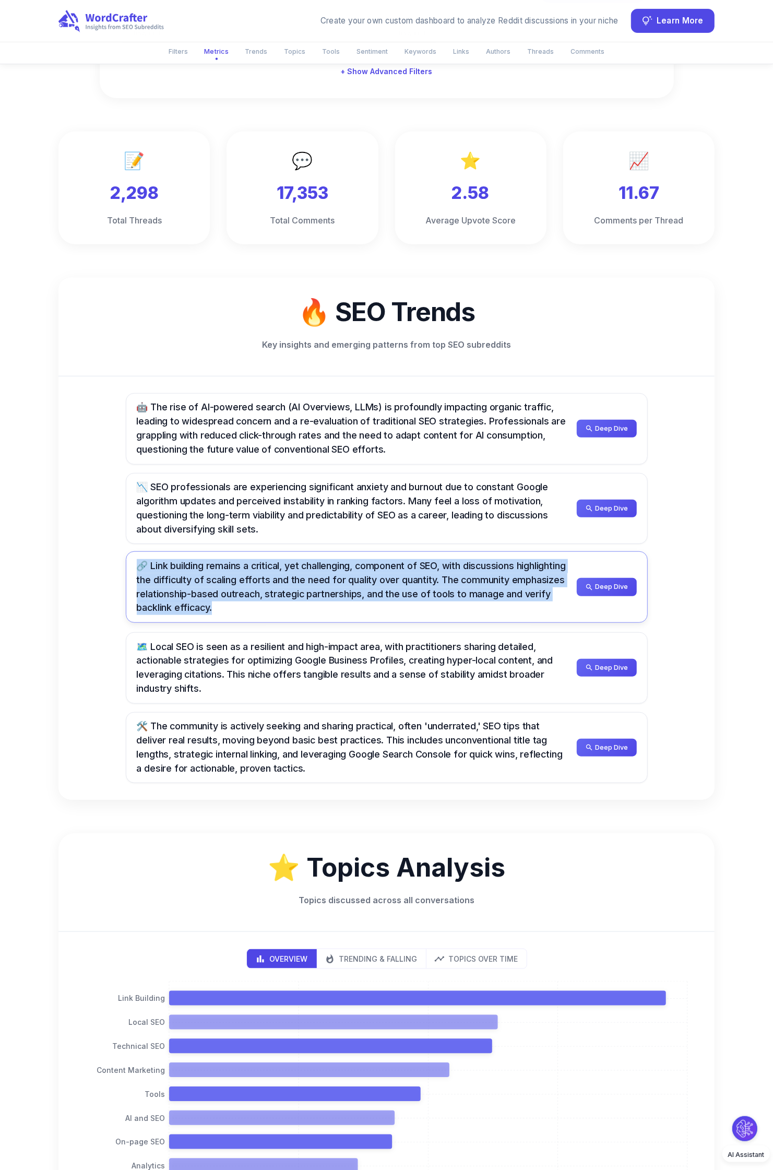
drag, startPoint x: 277, startPoint y: 611, endPoint x: 132, endPoint y: 564, distance: 153.0
click at [132, 564] on div "🔗 Link building remains a critical, yet challenging, component of SEO, with dis…" at bounding box center [387, 587] width 522 height 72
copy span "🔗 Link building remains a critical, yet challenging, component of SEO, with dis…"
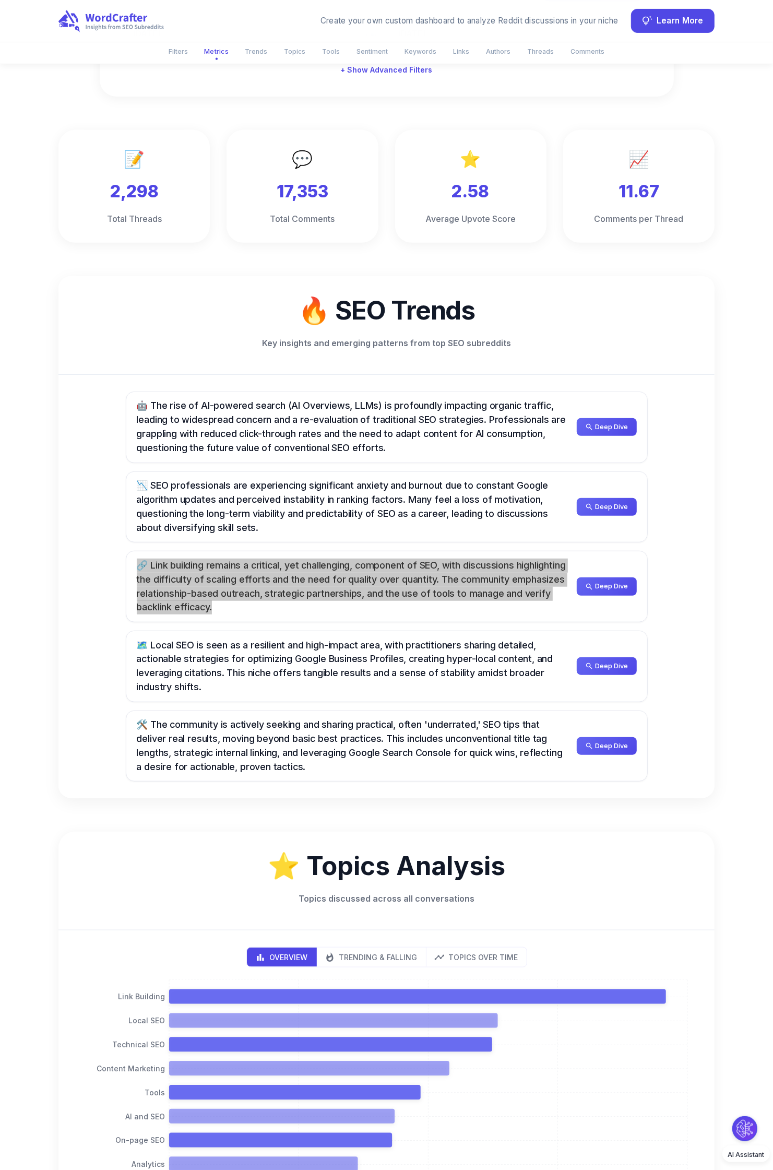
scroll to position [277, 0]
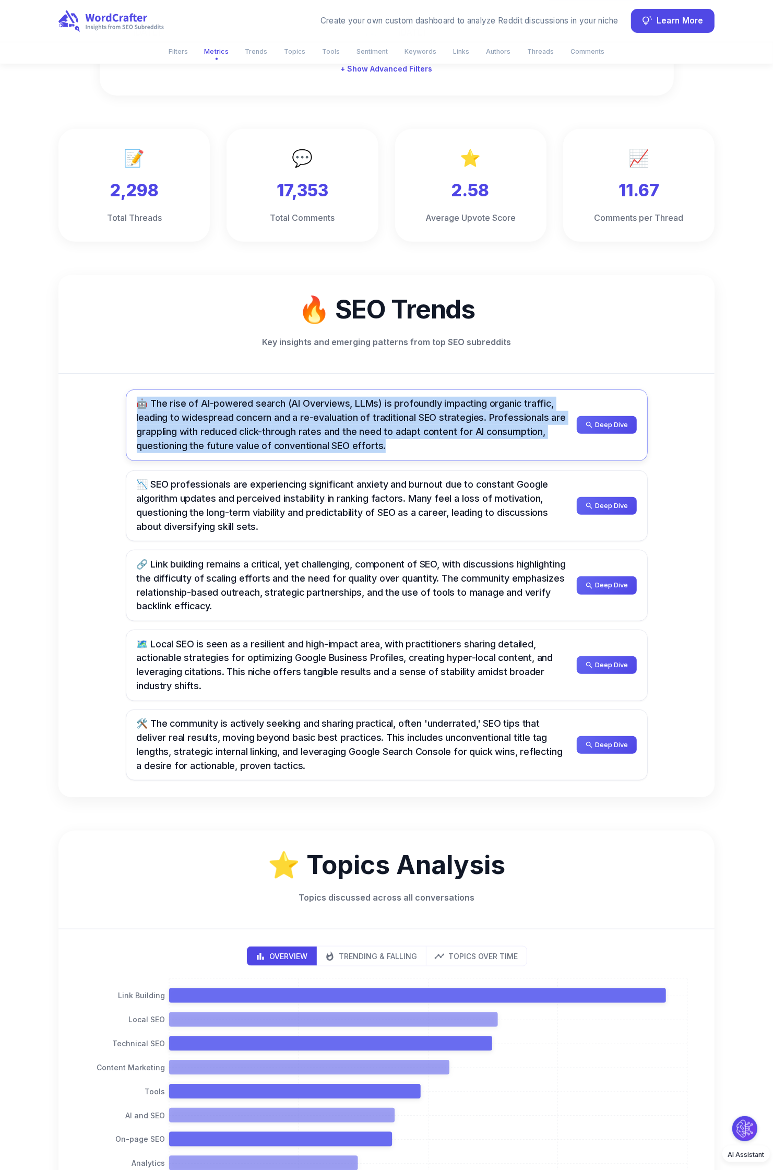
drag, startPoint x: 403, startPoint y: 449, endPoint x: 141, endPoint y: 404, distance: 265.9
click at [141, 404] on div "🤖 The rise of AI-powered search (AI Overviews, LLMs) is profoundly impacting or…" at bounding box center [353, 425] width 432 height 56
copy span "🤖 The rise of AI-powered search (AI Overviews, LLMs) is profoundly impacting or…"
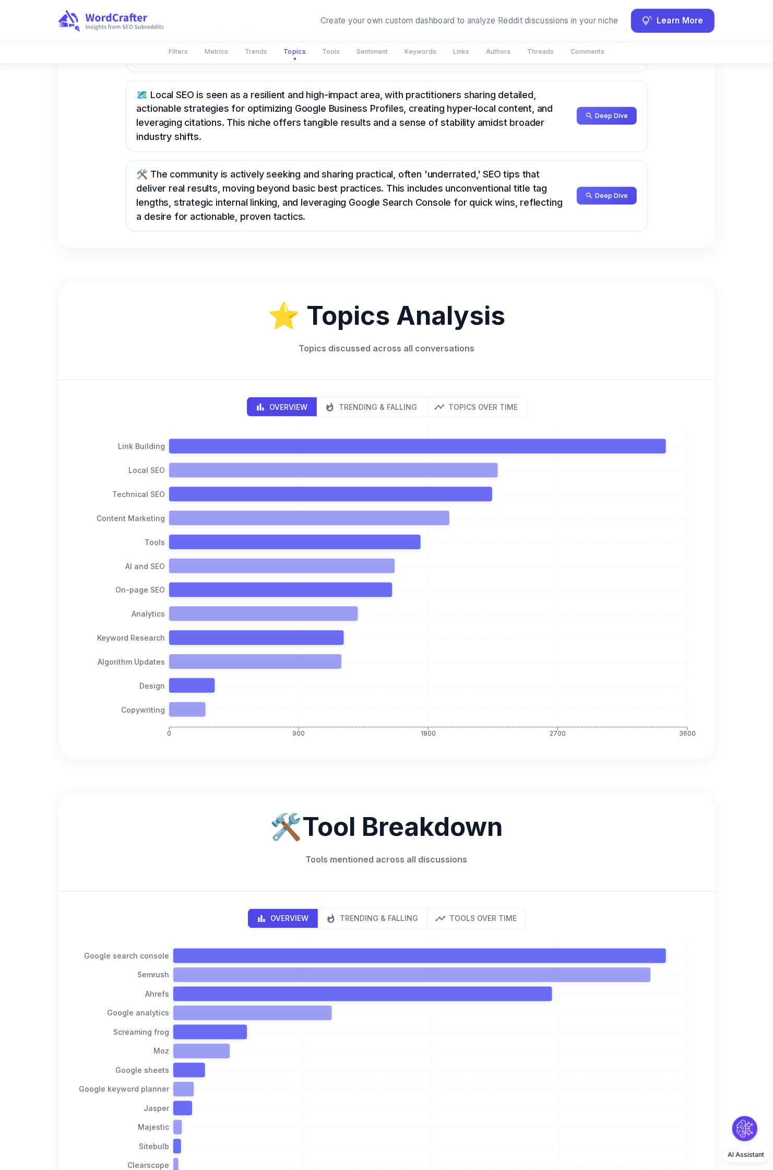
scroll to position [911, 0]
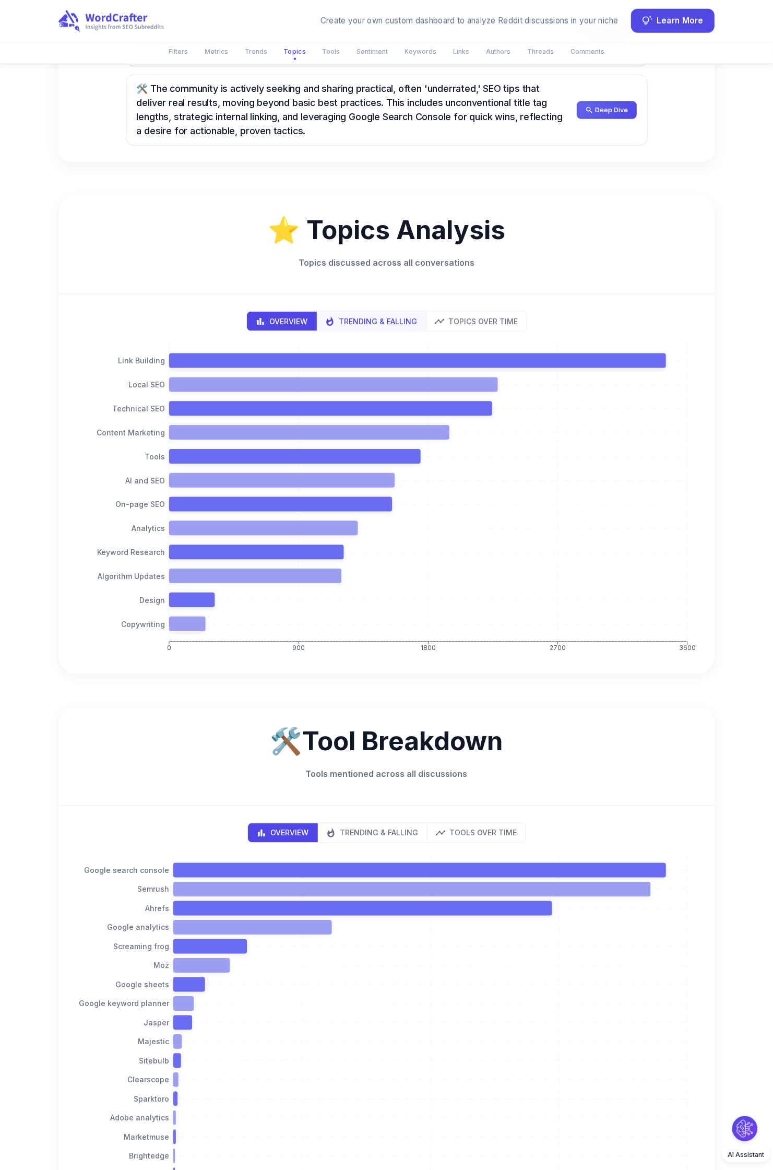
click at [358, 319] on p "Trending & Falling" at bounding box center [378, 321] width 78 height 11
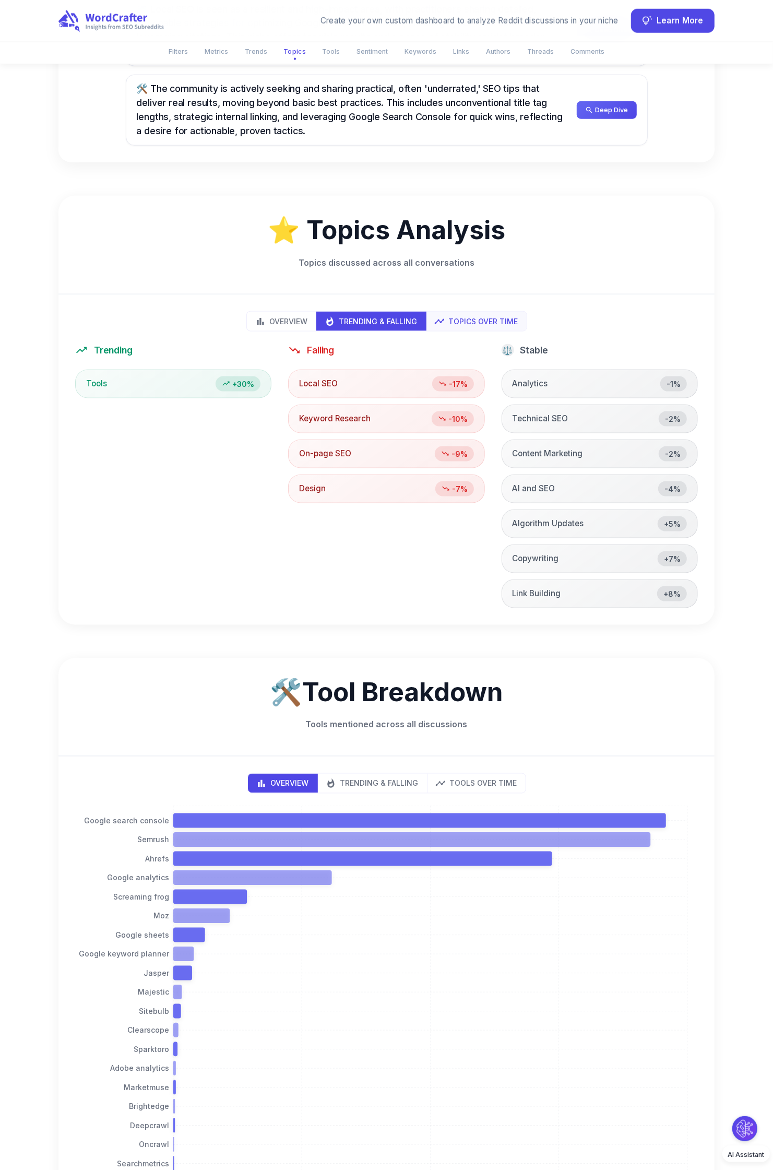
click at [489, 322] on p "Topics Over Time" at bounding box center [483, 321] width 69 height 11
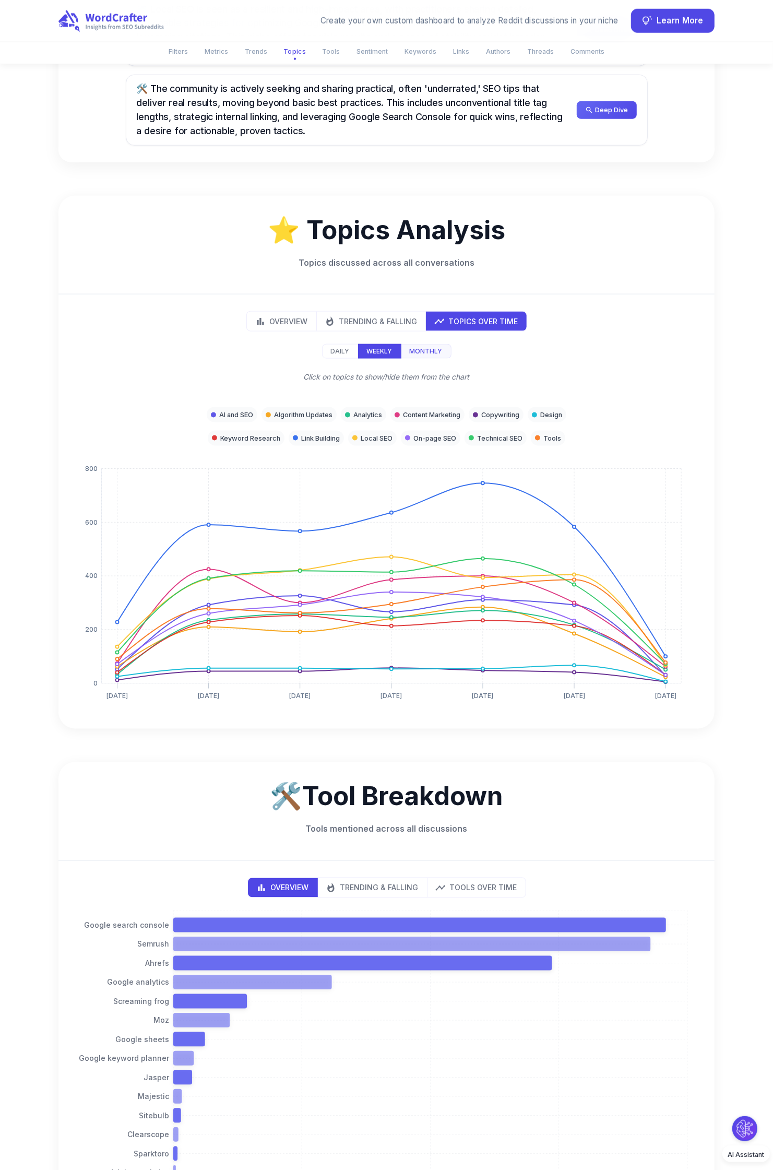
click at [433, 352] on p "Monthly" at bounding box center [426, 351] width 33 height 9
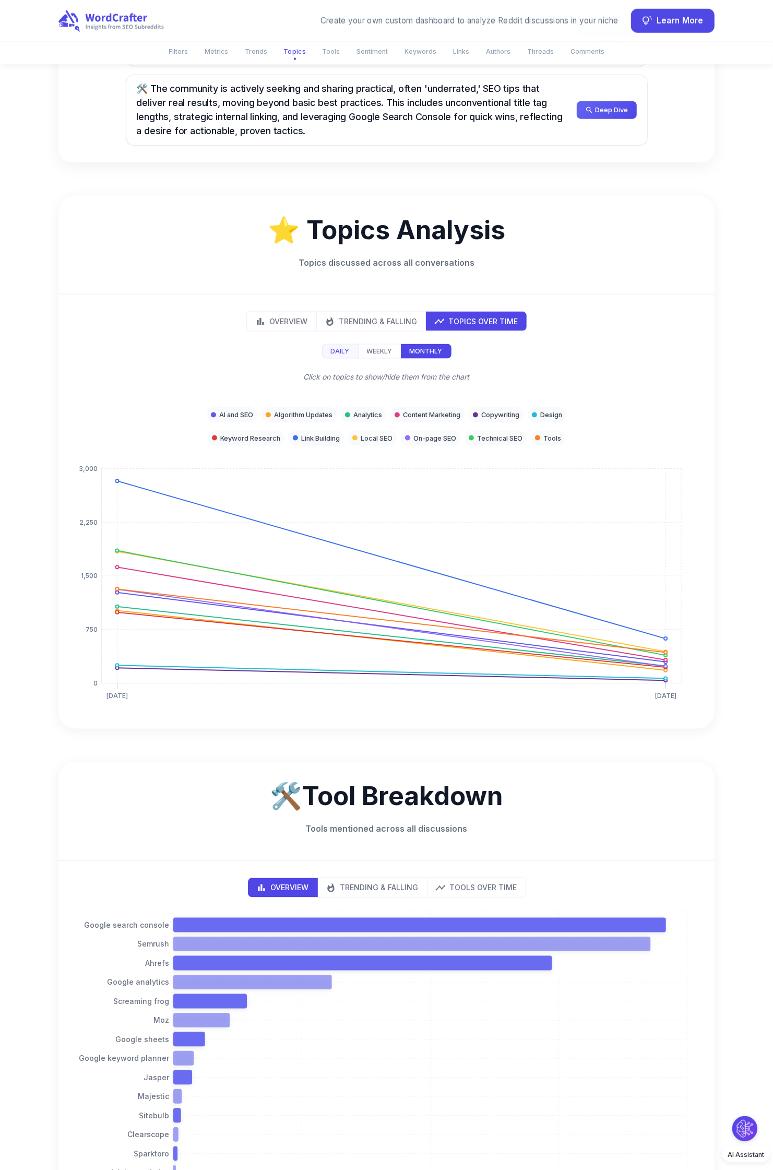
click at [337, 351] on p "Daily" at bounding box center [340, 351] width 19 height 9
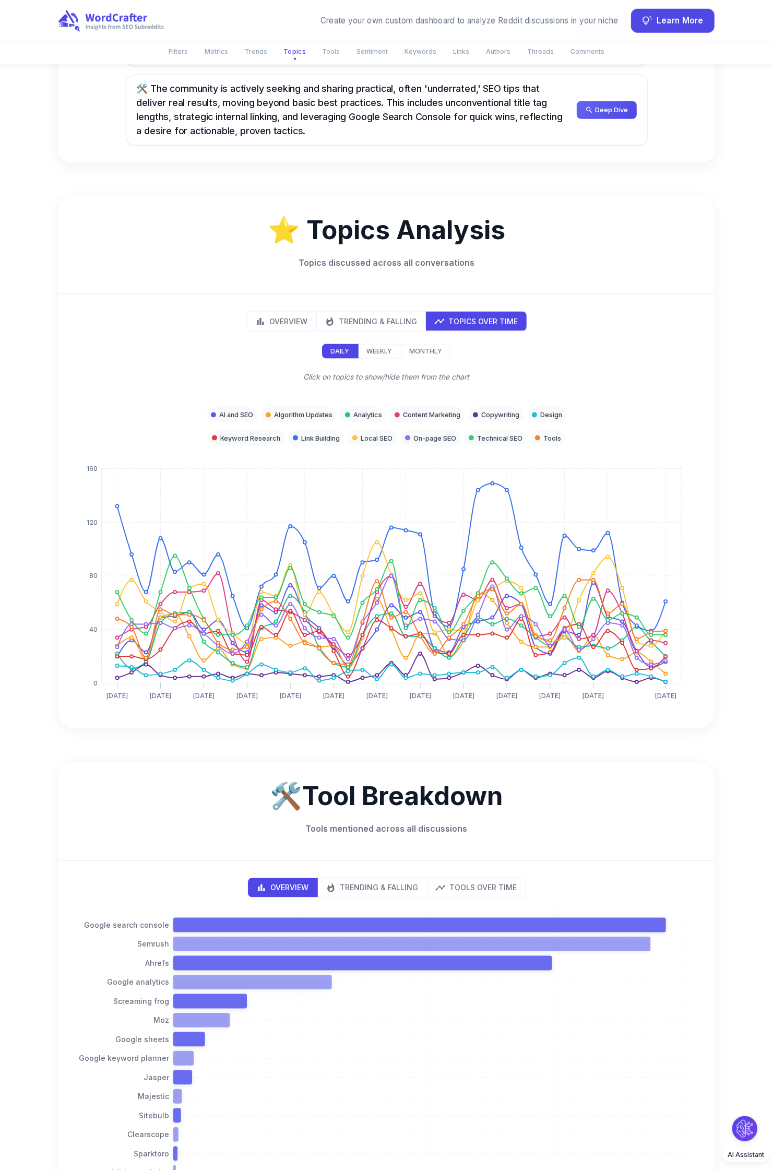
scroll to position [1085, 0]
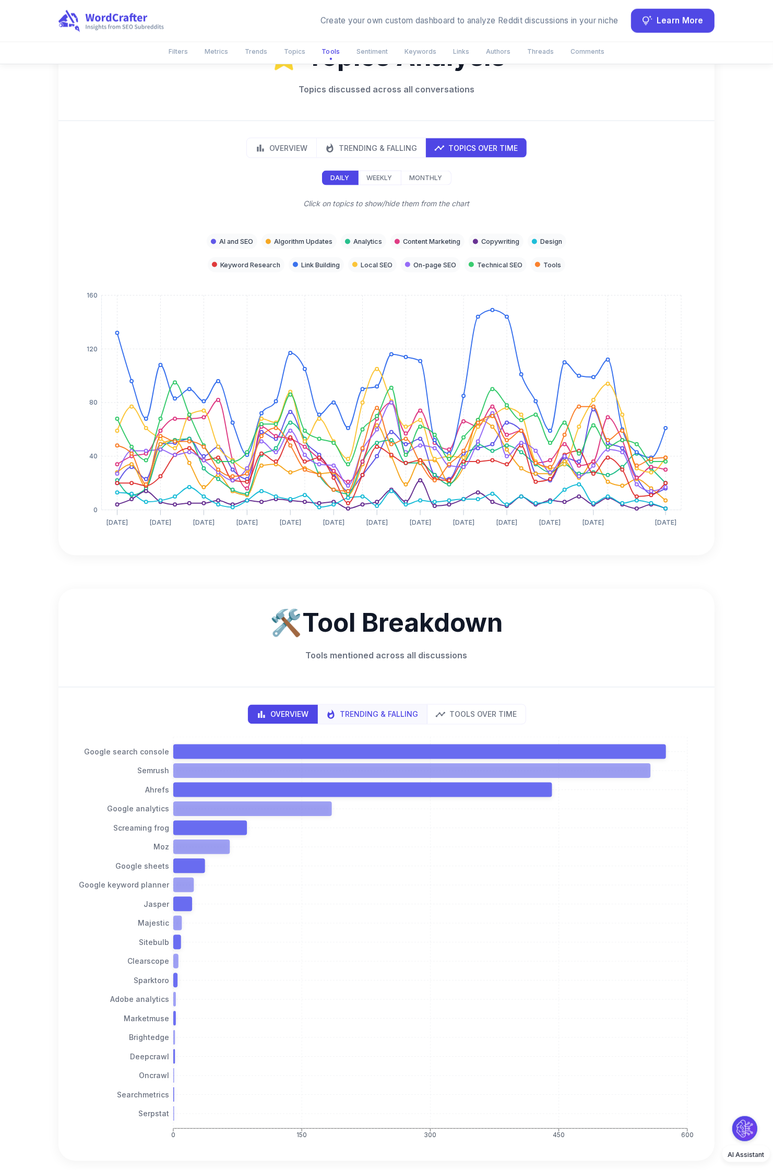
click at [397, 724] on button "Trending & Falling" at bounding box center [372, 714] width 110 height 19
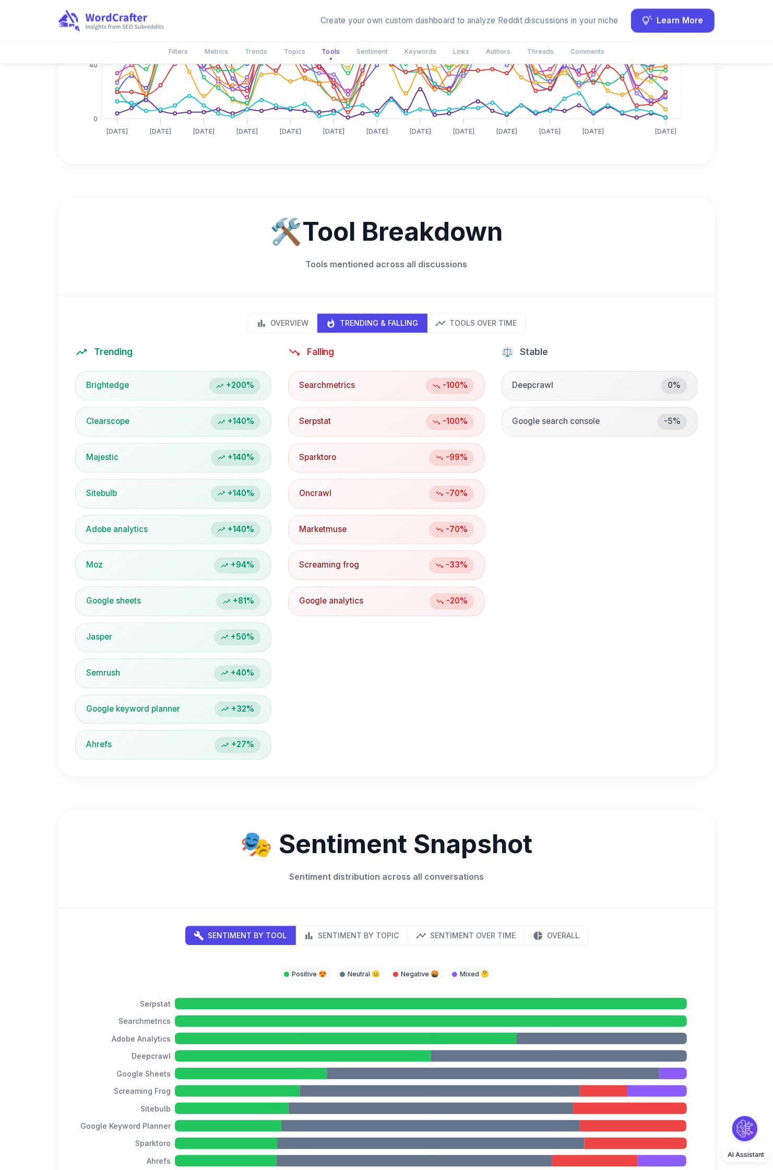
scroll to position [1478, 0]
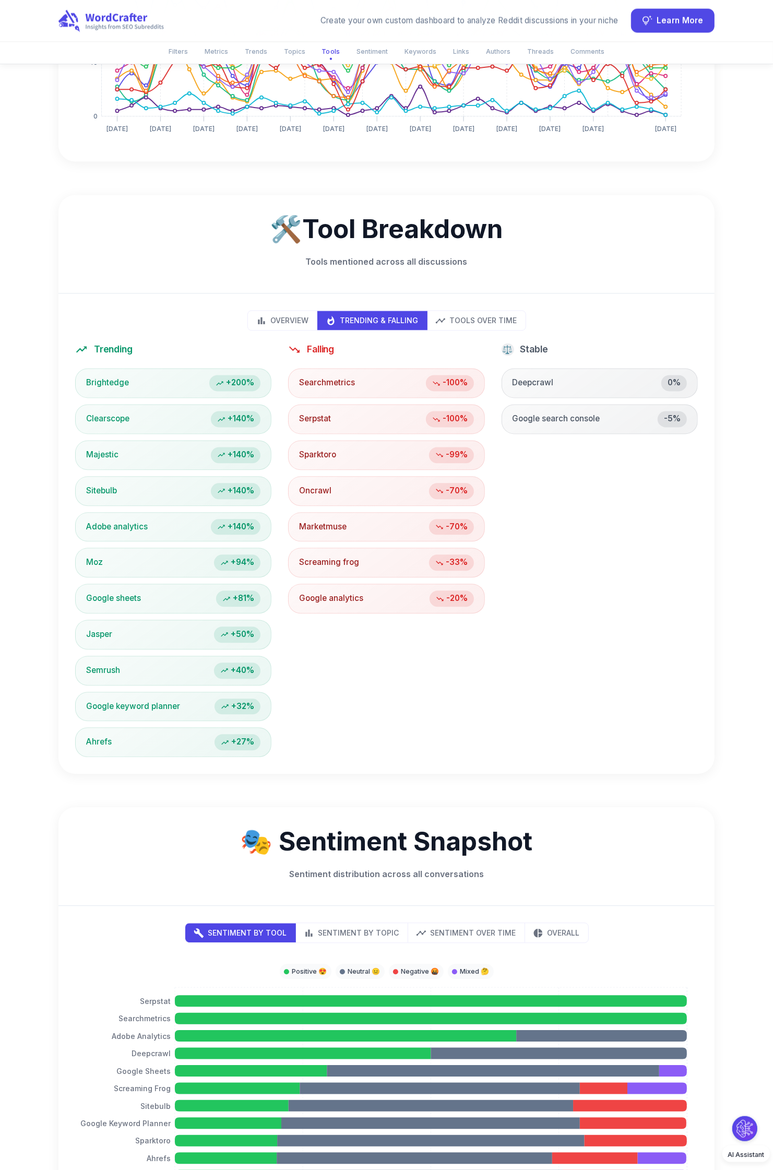
type button "trends"
click at [467, 307] on div "Overview Trending & Falling Tools Over Time Trending Brightedge +200% Clearscop…" at bounding box center [386, 534] width 656 height 480
click at [470, 320] on p "Tools Over Time" at bounding box center [483, 320] width 67 height 11
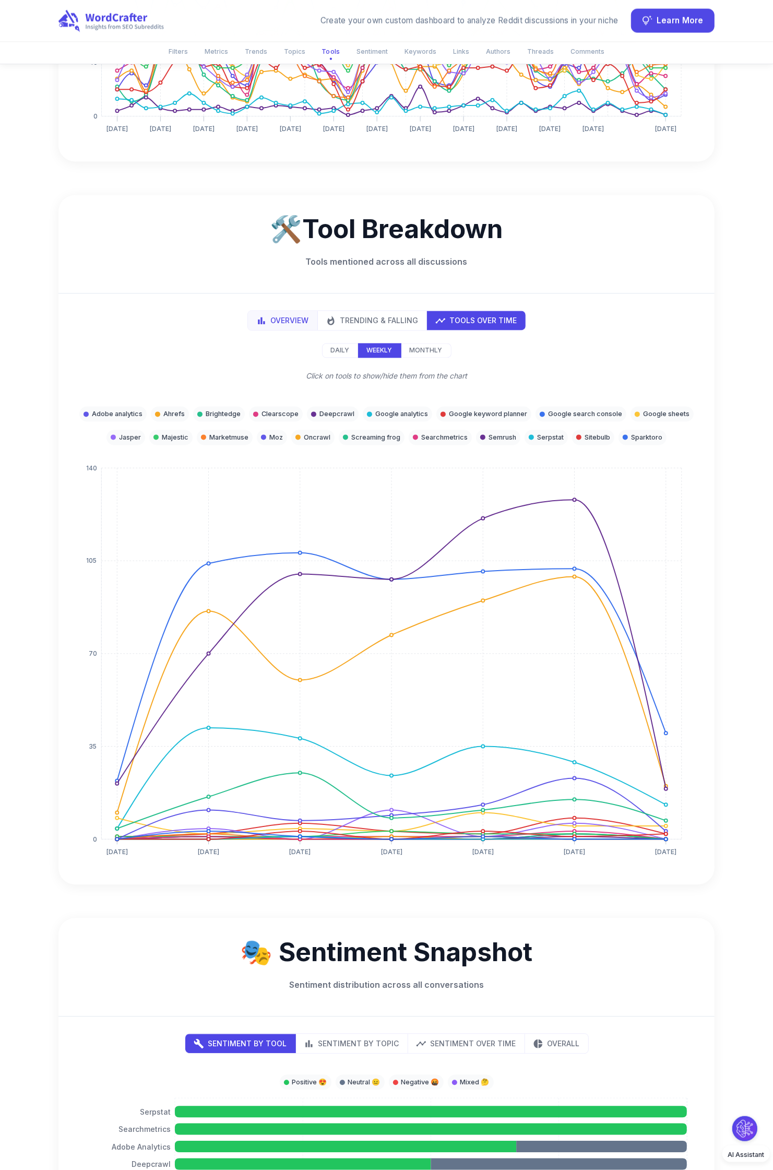
click at [270, 321] on div "Overview" at bounding box center [282, 320] width 53 height 11
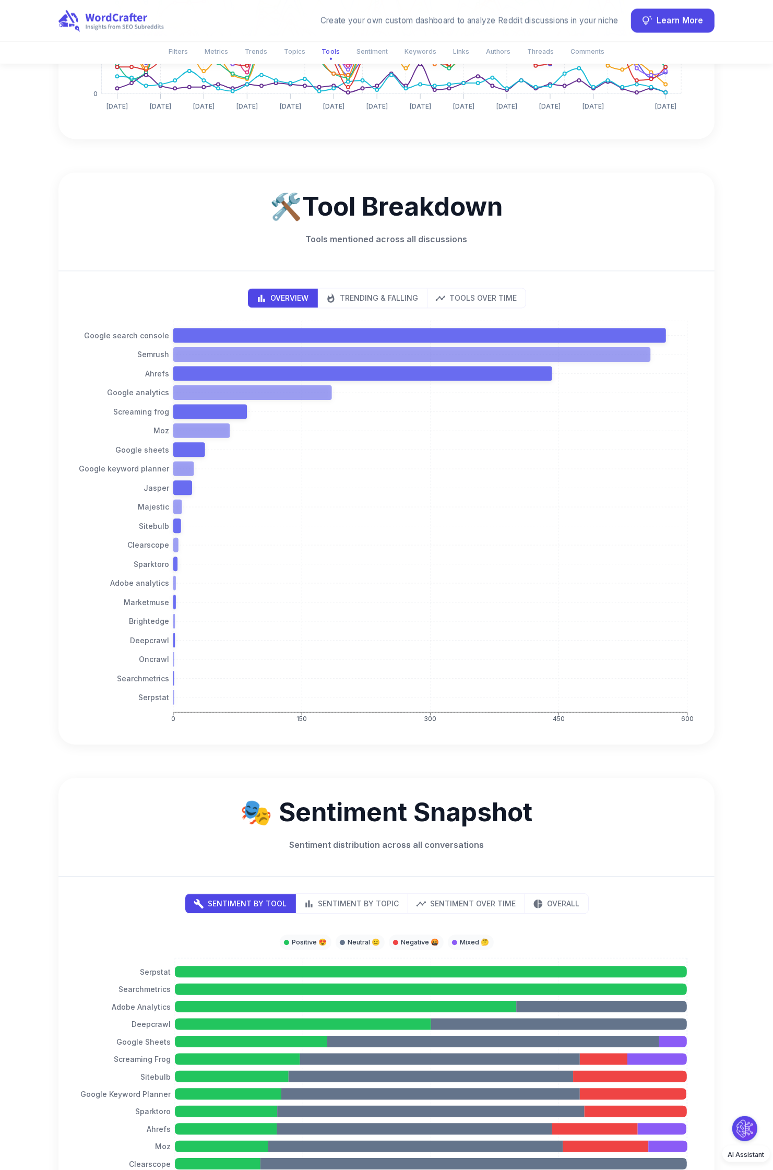
scroll to position [1500, 0]
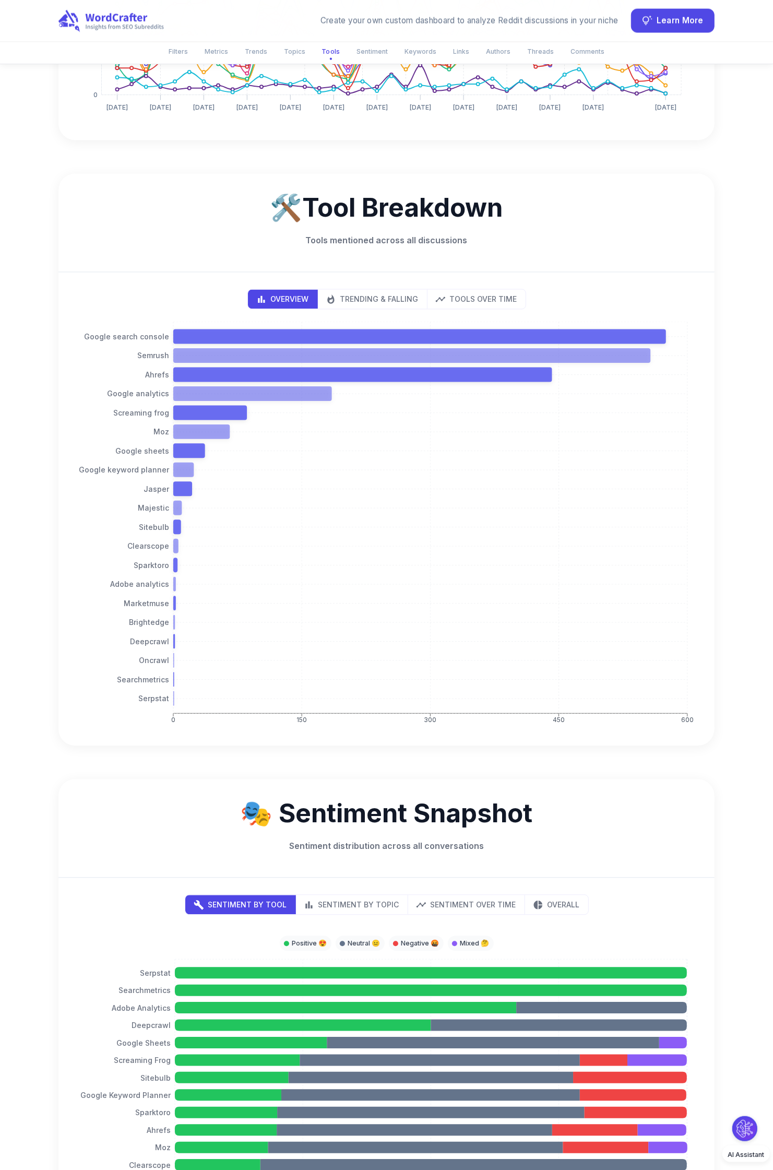
type button "bar"
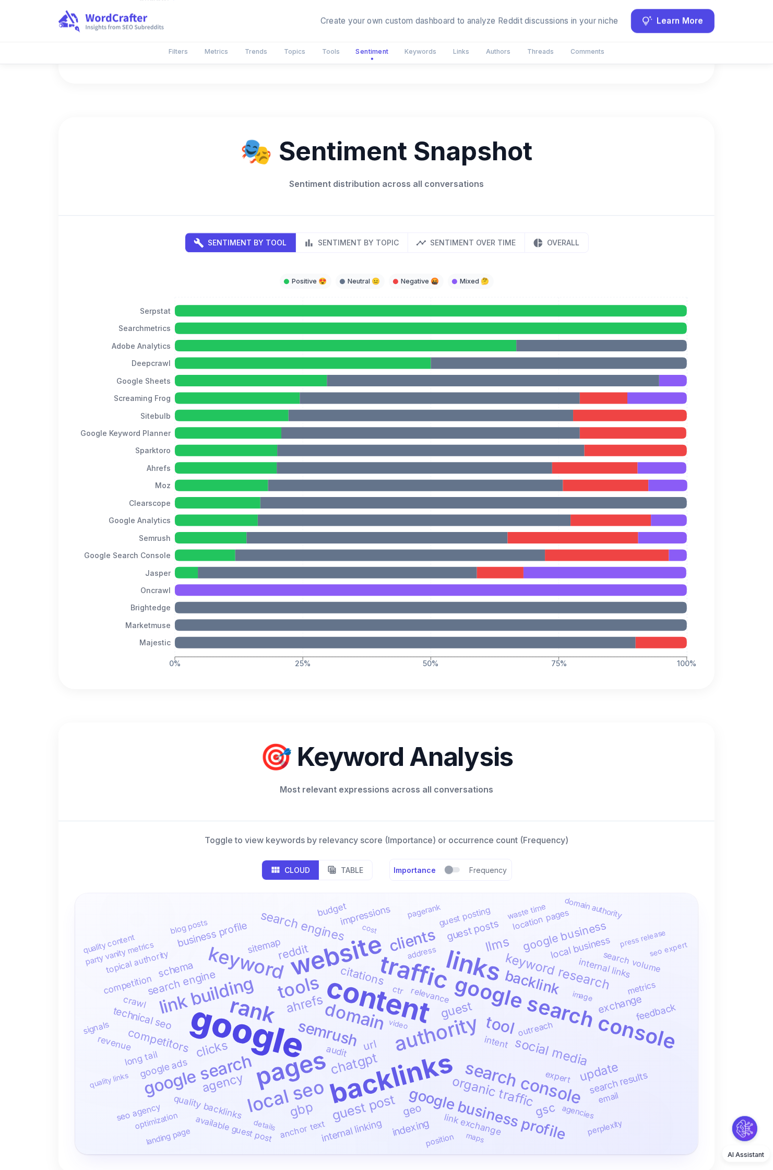
scroll to position [2167, 0]
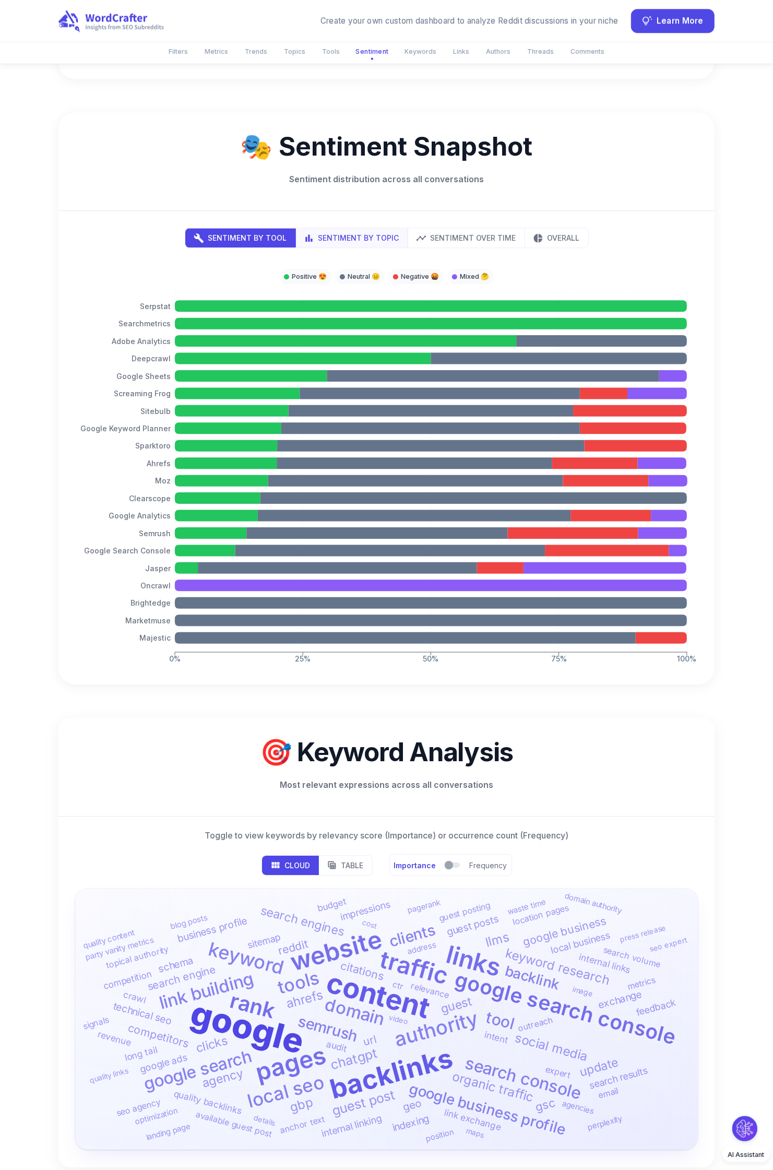
click at [365, 239] on p "Sentiment by Topic" at bounding box center [358, 237] width 81 height 11
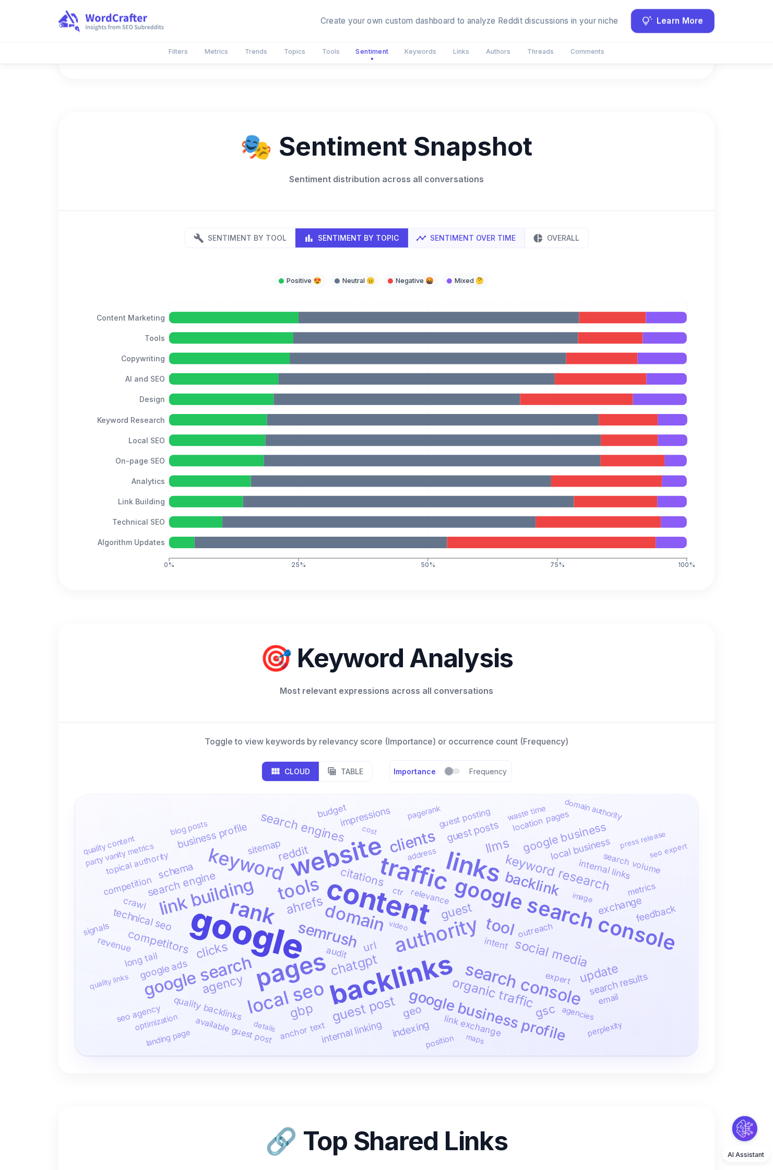
click at [446, 243] on p "Sentiment Over Time" at bounding box center [474, 237] width 86 height 11
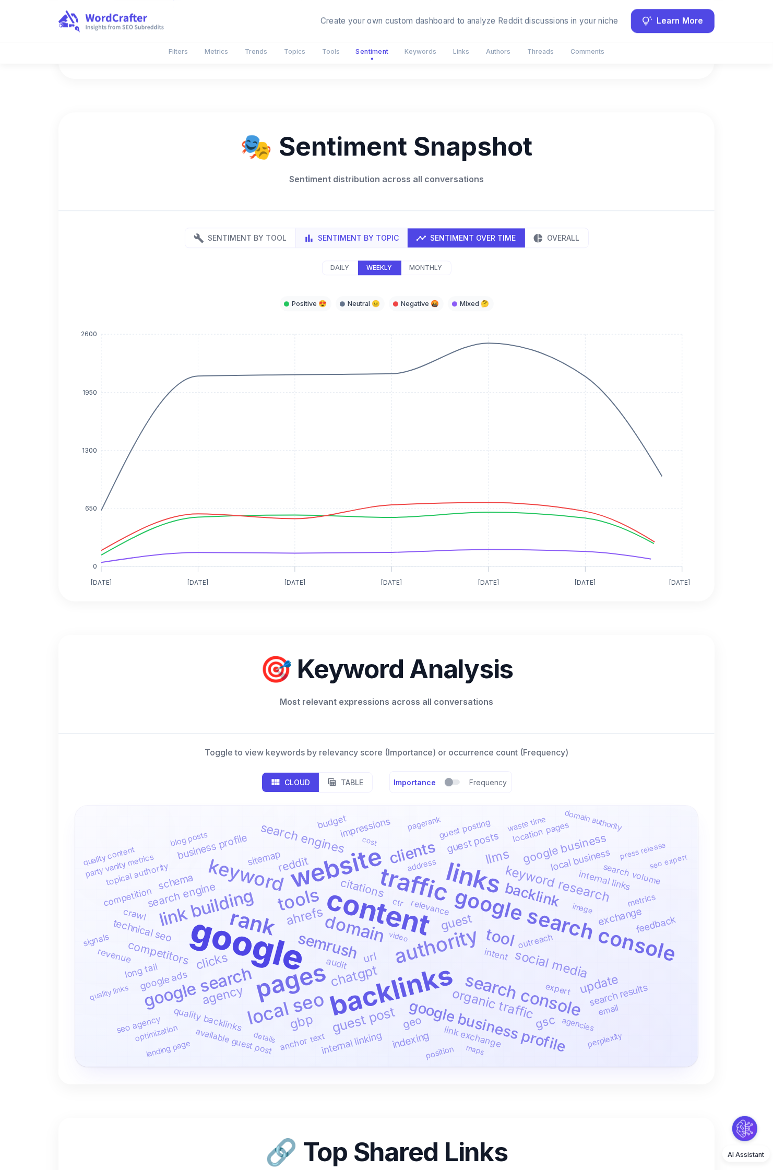
click at [321, 241] on p "Sentiment by Topic" at bounding box center [358, 237] width 81 height 11
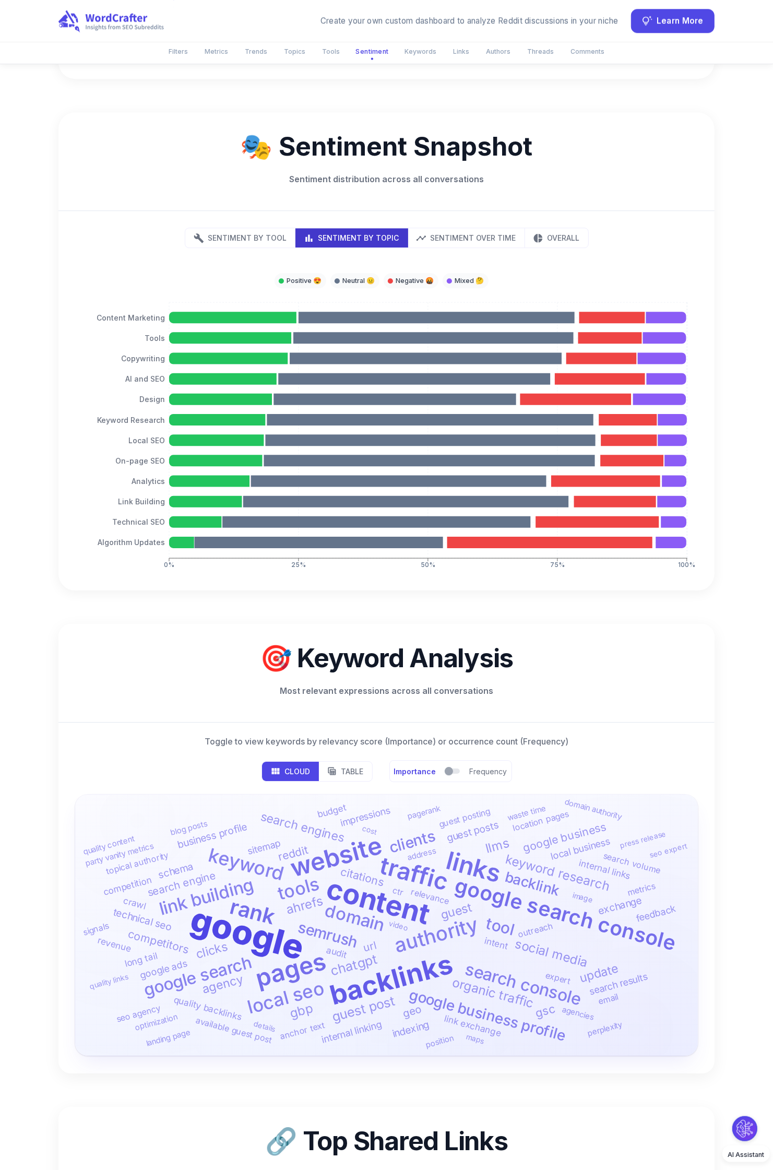
type button "topics"
click at [253, 241] on p "Sentiment by Tool" at bounding box center [247, 237] width 79 height 11
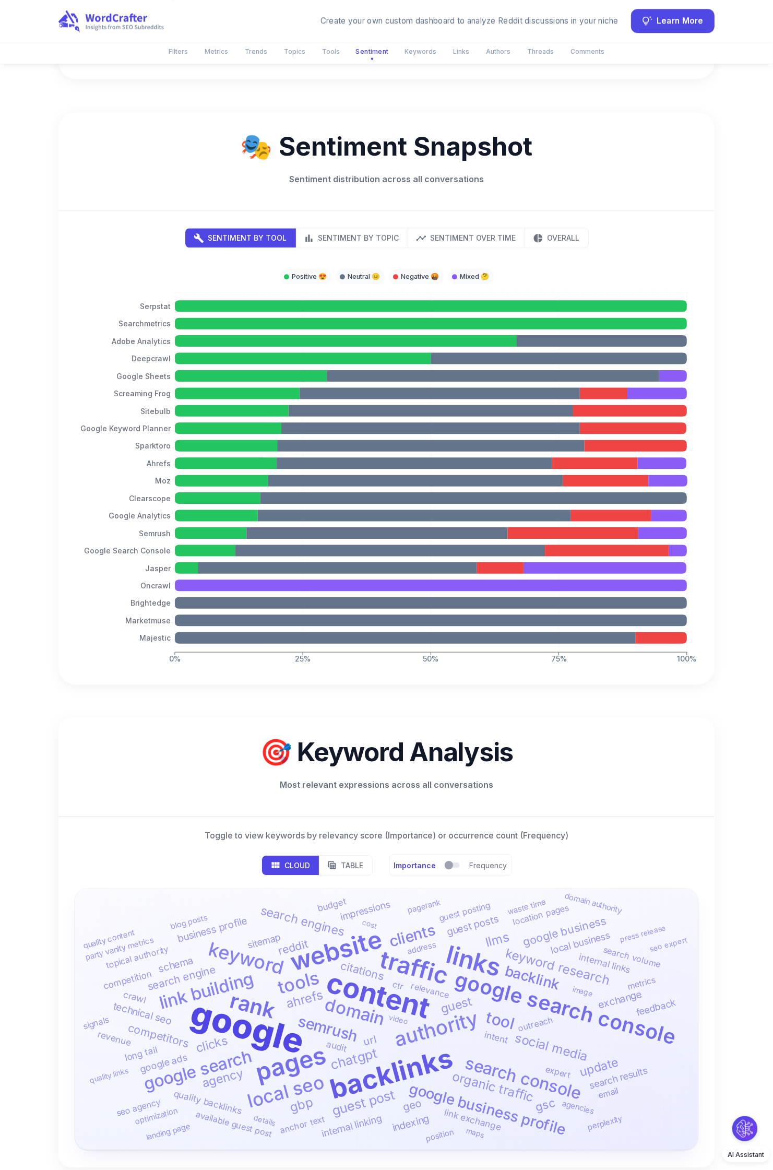
type button "tools"
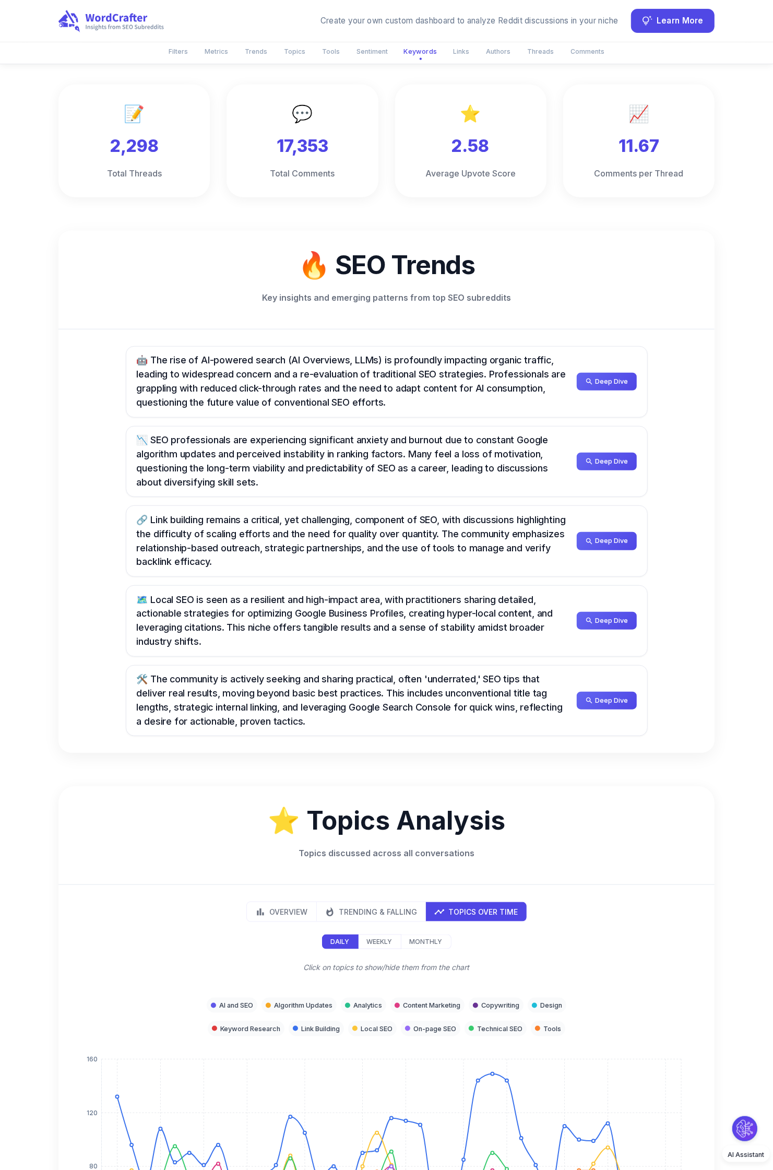
scroll to position [0, 0]
